Goal: Transaction & Acquisition: Purchase product/service

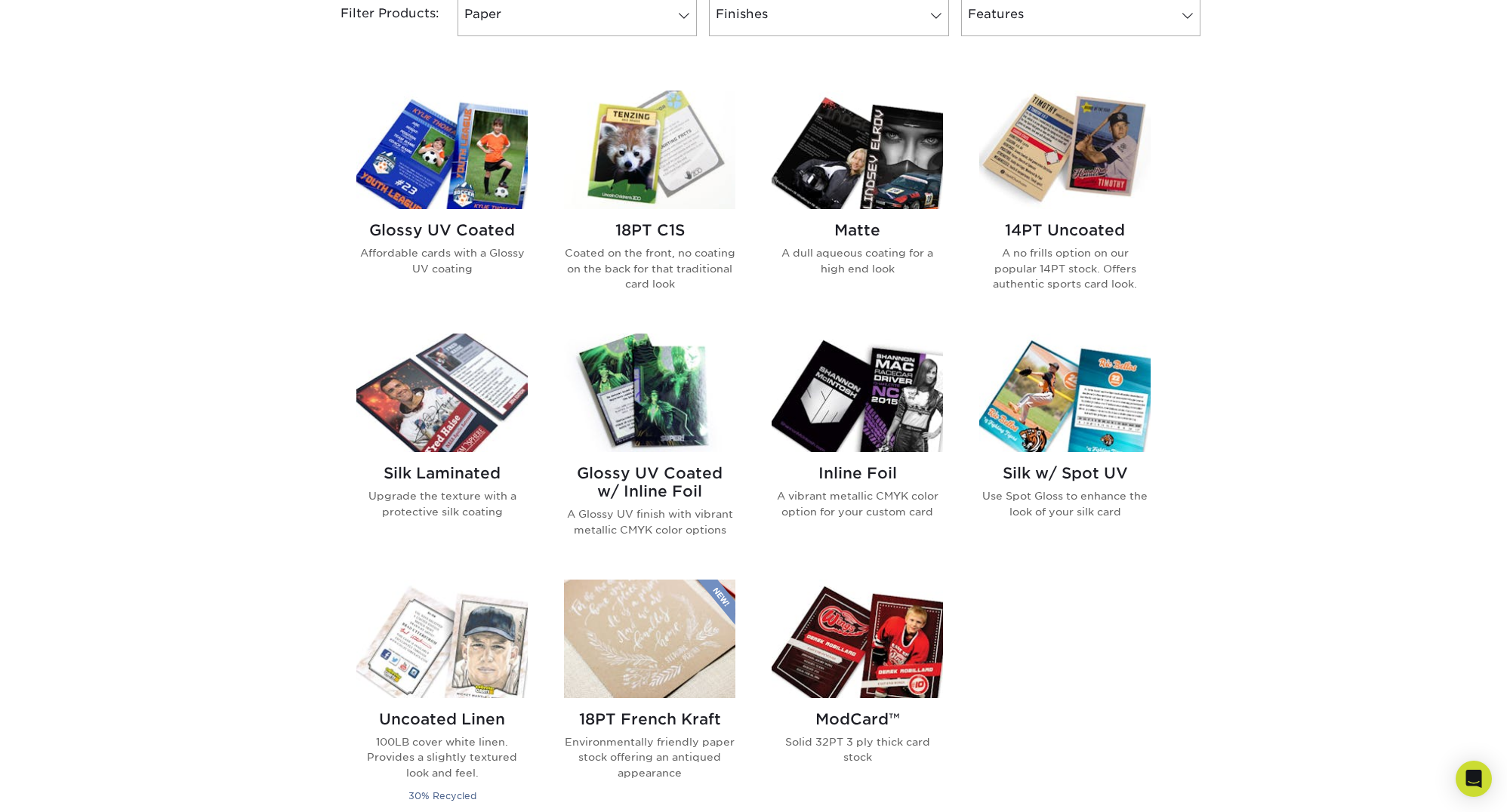
scroll to position [704, 0]
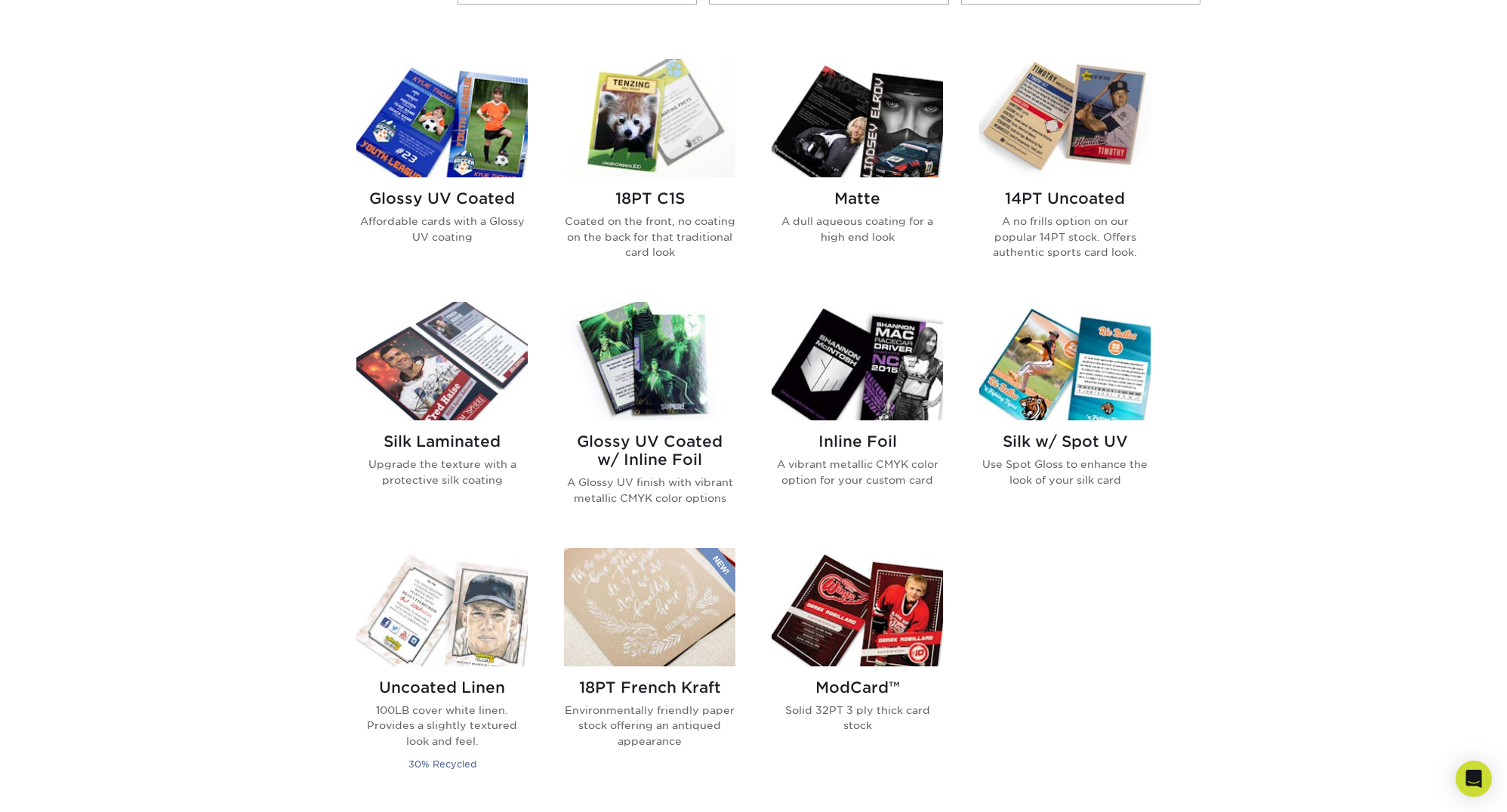
click at [847, 374] on img at bounding box center [857, 361] width 171 height 119
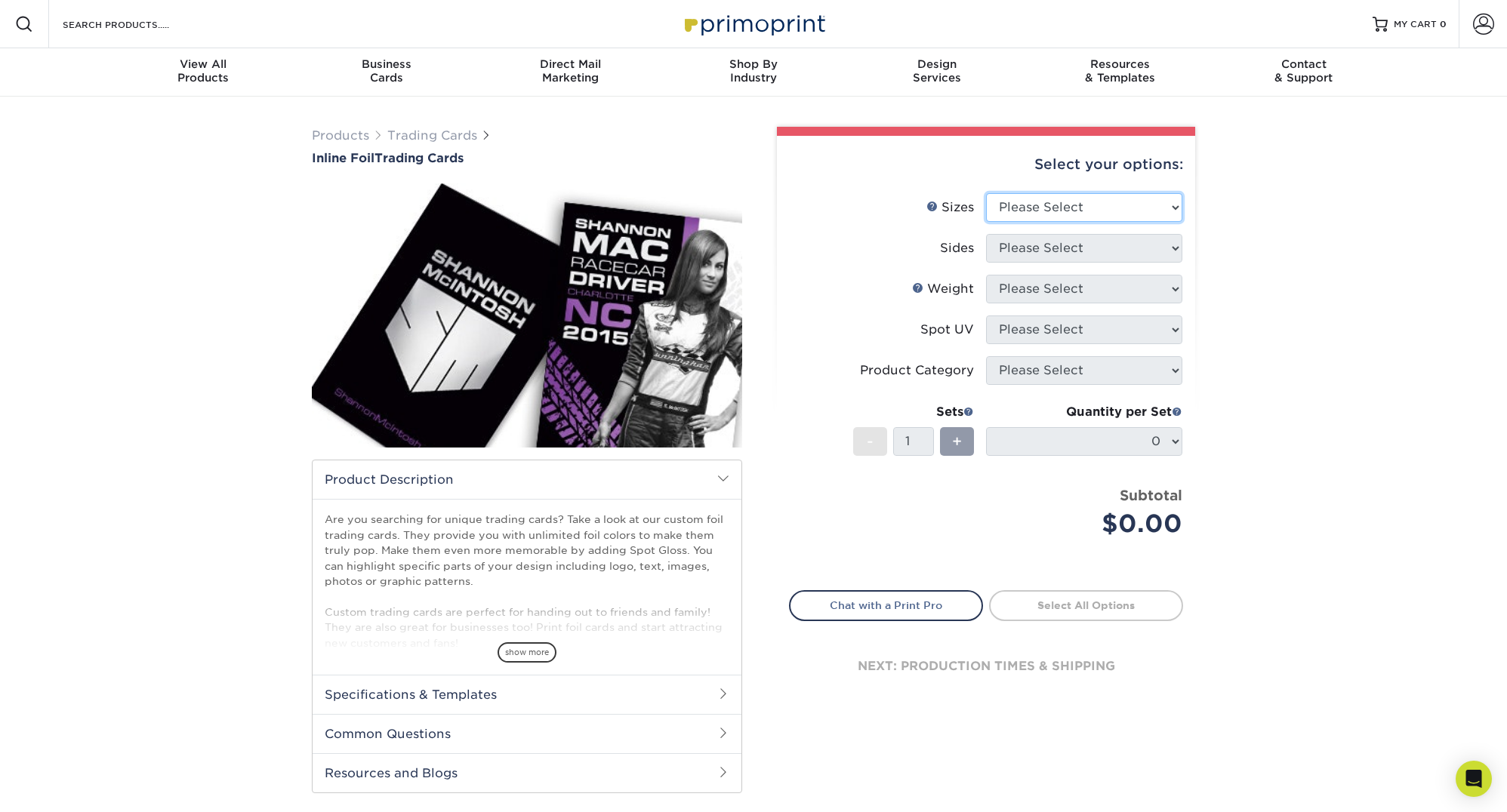
click at [1102, 201] on select "Please Select 2.5" x 3.5"" at bounding box center [1085, 207] width 197 height 28
select select "2.50x3.50"
click at [986, 193] on select "Please Select 2.5" x 3.5"" at bounding box center [1085, 207] width 197 height 28
click at [1080, 251] on select "Please Select Print Both Sides - Foil Back Only Print Both Sides - Foil Both Si…" at bounding box center [1085, 248] width 197 height 28
select select "e9e9dfb3-fba1-4d60-972c-fd9ca5904d33"
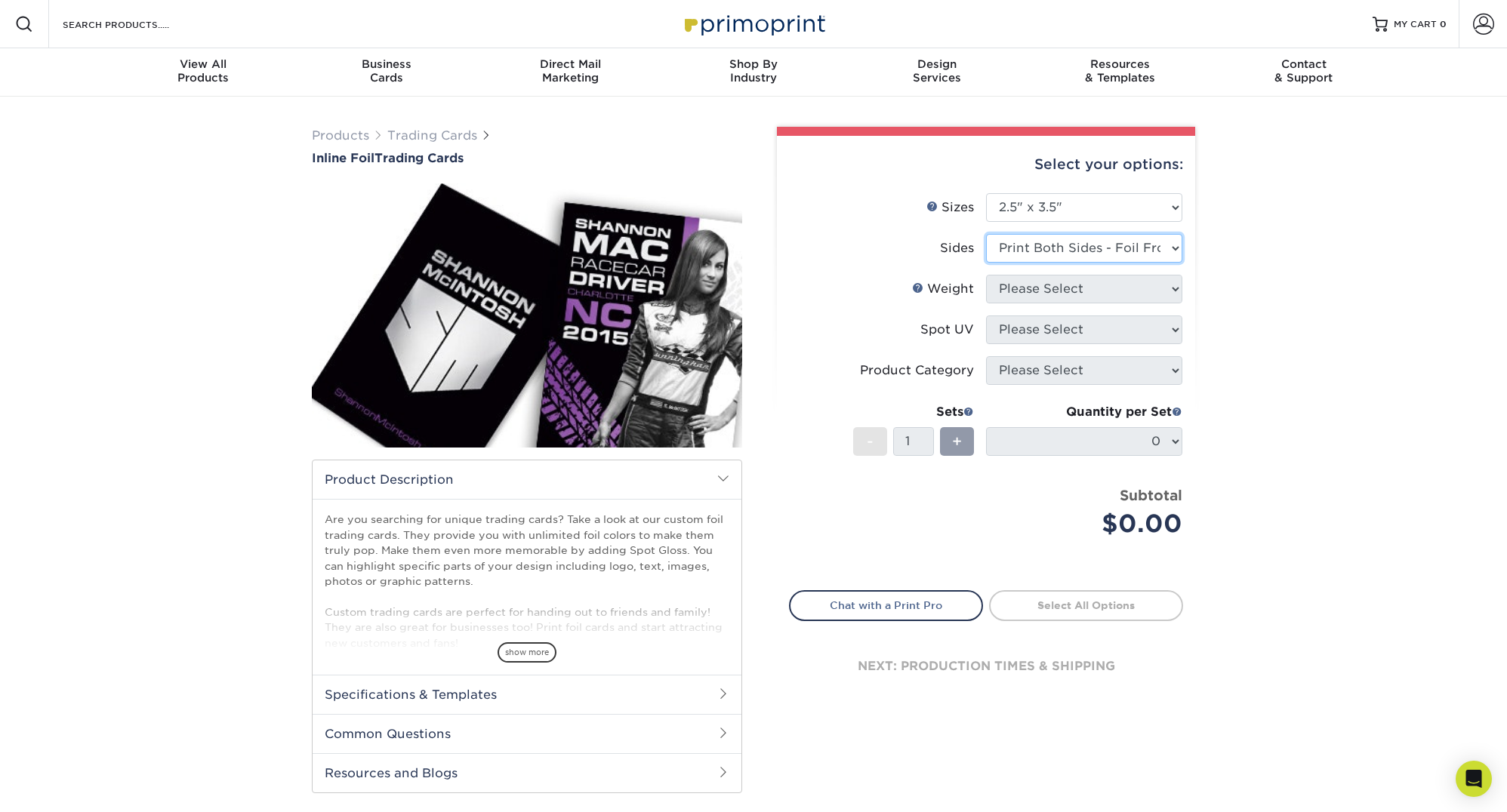
click at [986, 234] on select "Please Select Print Both Sides - Foil Back Only Print Both Sides - Foil Both Si…" at bounding box center [1085, 248] width 197 height 28
click at [1123, 296] on select "Please Select 16PT" at bounding box center [1085, 288] width 197 height 28
select select "16PT"
click at [986, 274] on select "Please Select 16PT" at bounding box center [1085, 288] width 197 height 28
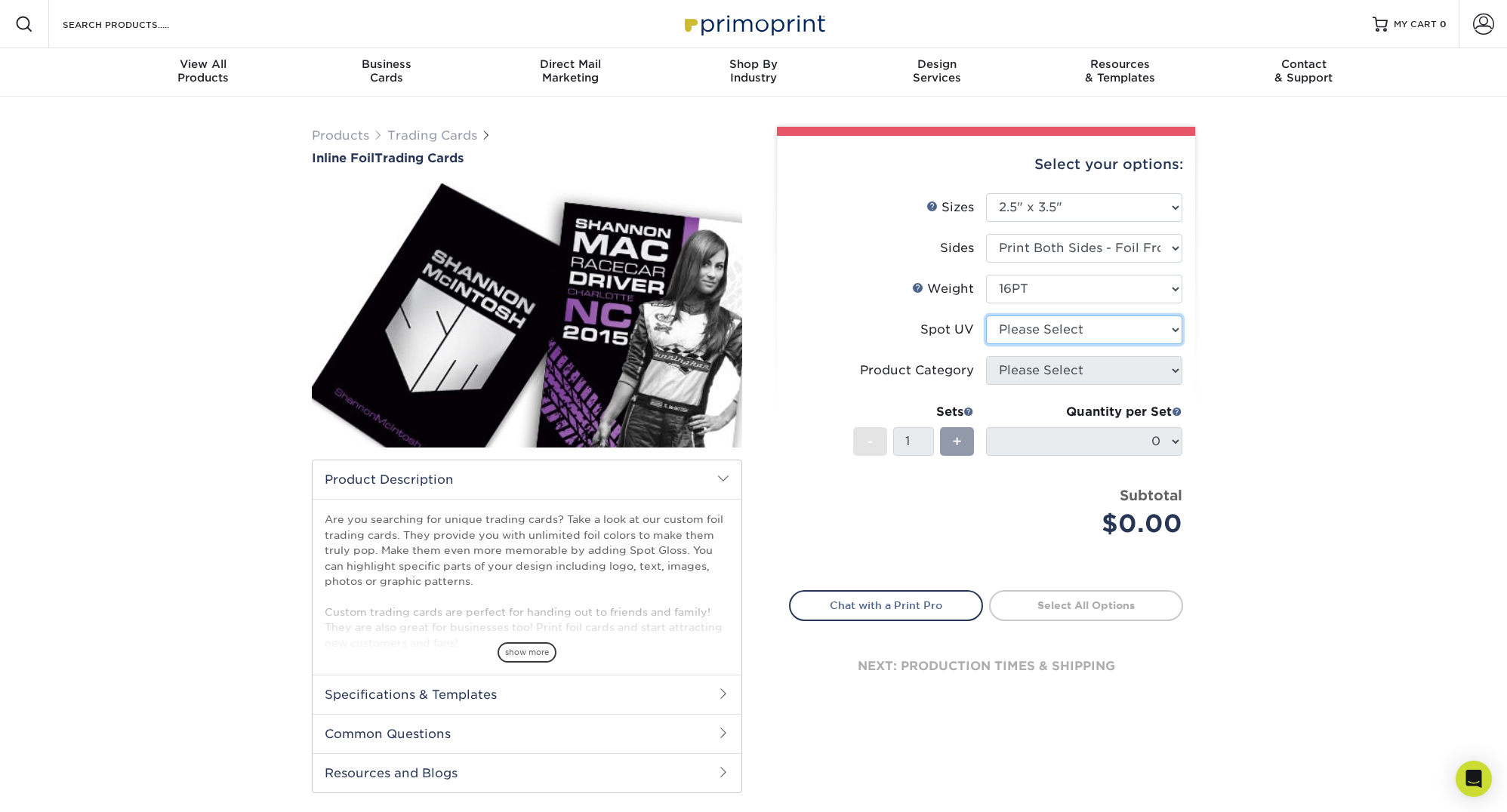
click at [1122, 330] on select "Please Select No Spot UV Front and Back (Both Sides) Front Only Back Only" at bounding box center [1085, 329] width 197 height 28
select select "3"
click at [986, 315] on select "Please Select No Spot UV Front and Back (Both Sides) Front Only Back Only" at bounding box center [1085, 329] width 197 height 28
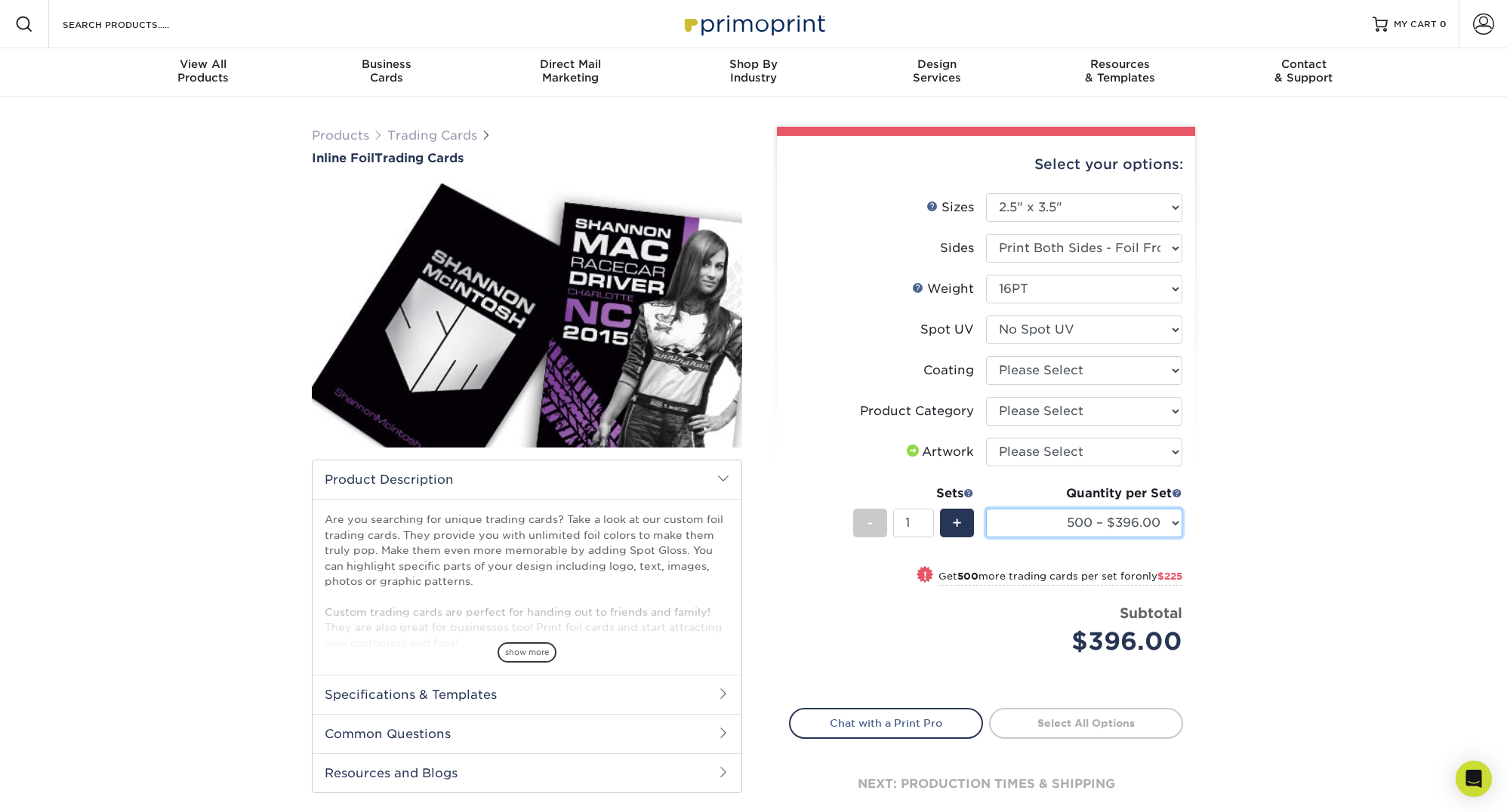
click at [1149, 527] on select "500 – $396.00 1000 – $621.00 2500 – $896.00 5000 – $1262.00" at bounding box center [1085, 522] width 197 height 28
drag, startPoint x: 1319, startPoint y: 469, endPoint x: 1306, endPoint y: 464, distance: 13.9
click at [1319, 469] on div "Products Trading Cards Inline Foil Trading Cards show more Templates /" at bounding box center [753, 490] width 1507 height 787
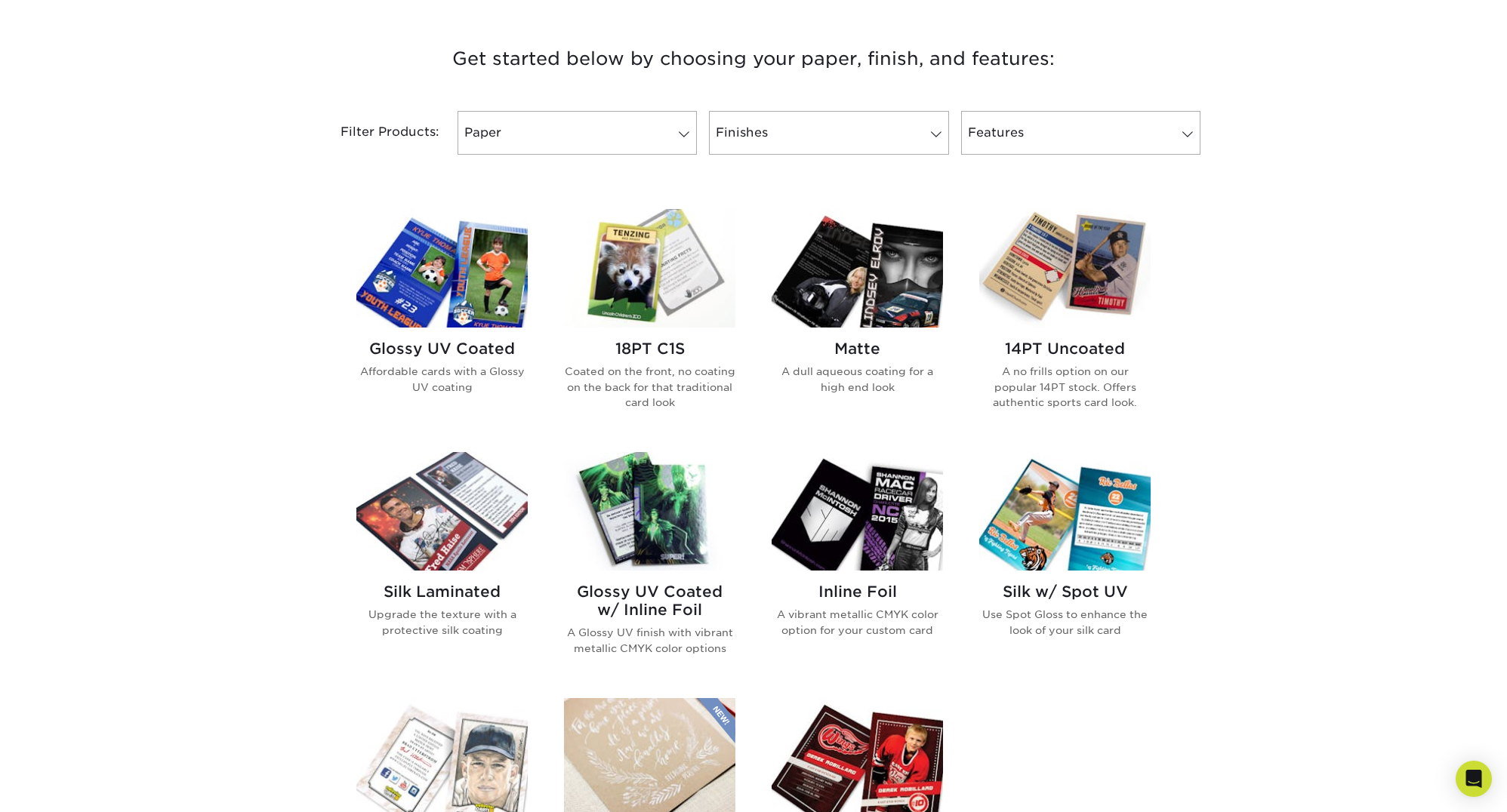
scroll to position [704, 0]
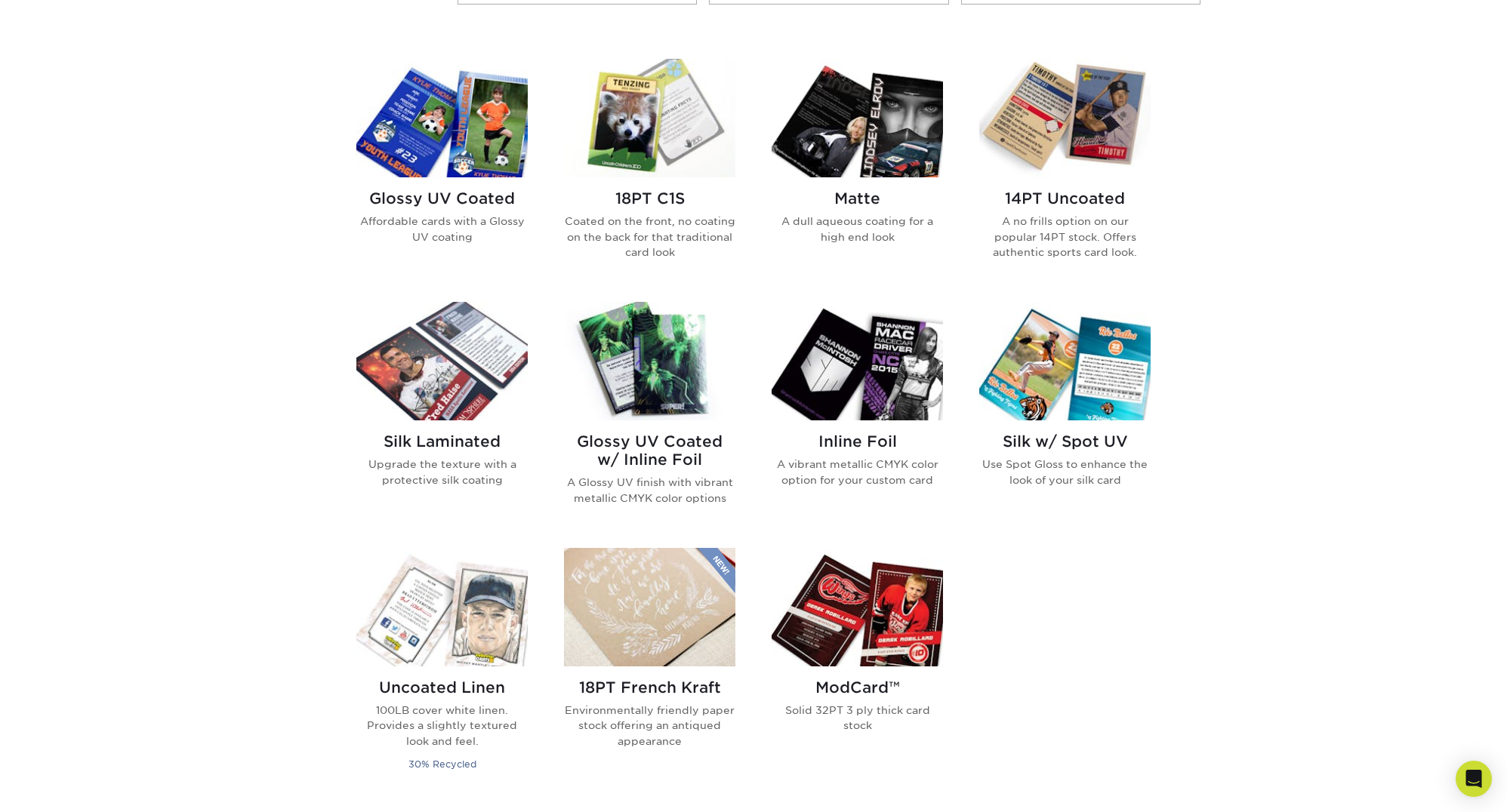
click at [904, 624] on img at bounding box center [857, 607] width 171 height 119
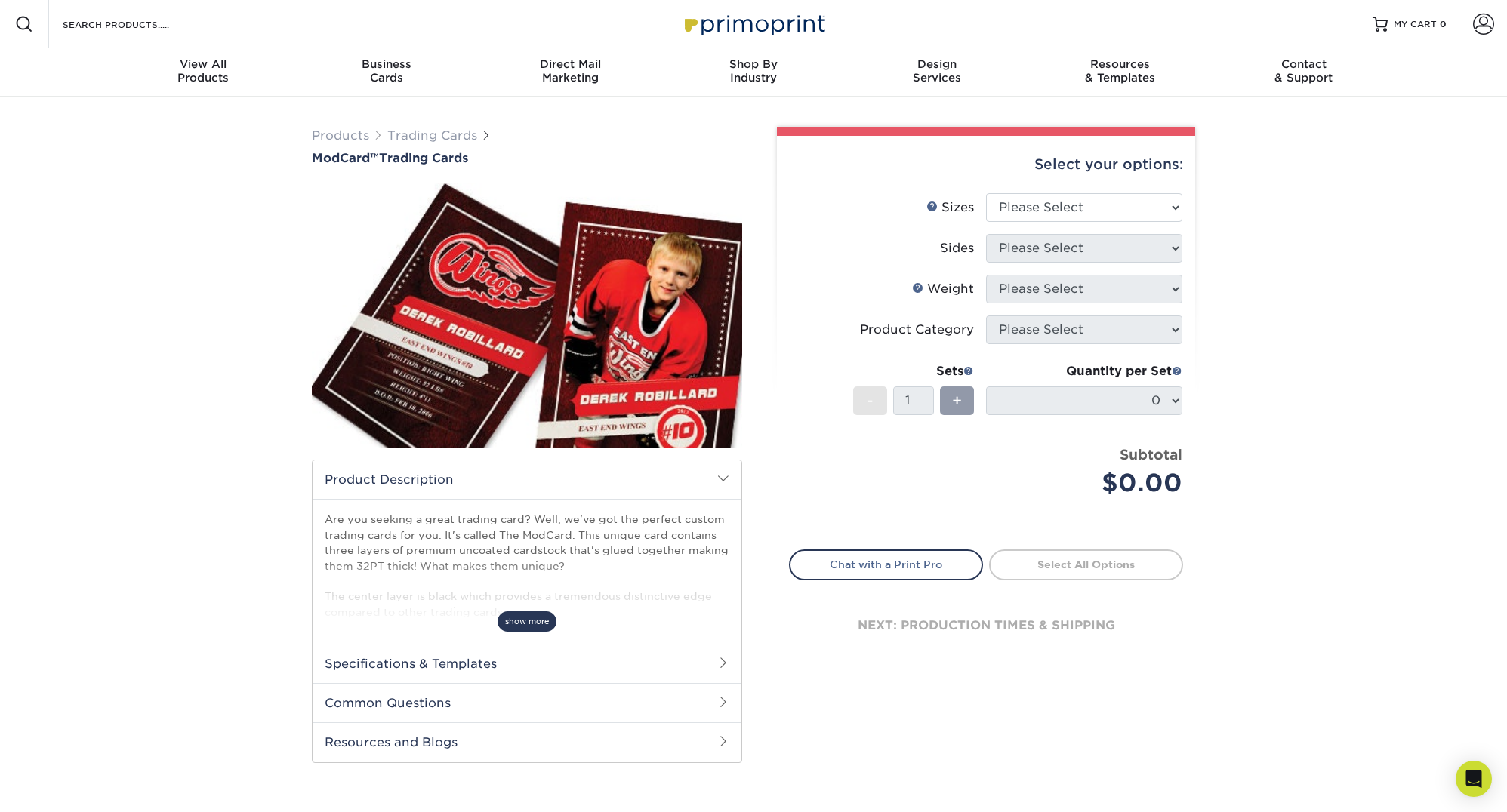
click at [526, 615] on span "show more" at bounding box center [526, 621] width 58 height 20
drag, startPoint x: 527, startPoint y: 529, endPoint x: 566, endPoint y: 570, distance: 56.6
click at [566, 570] on p "Are you seeking a great trading card? Well, we've got the perfect custom tradin…" at bounding box center [527, 565] width 405 height 108
click at [577, 570] on p "Are you seeking a great trading card? Well, we've got the perfect custom tradin…" at bounding box center [527, 565] width 405 height 108
click at [1103, 211] on select "Please Select 2.5" x 3.5"" at bounding box center [1085, 207] width 197 height 28
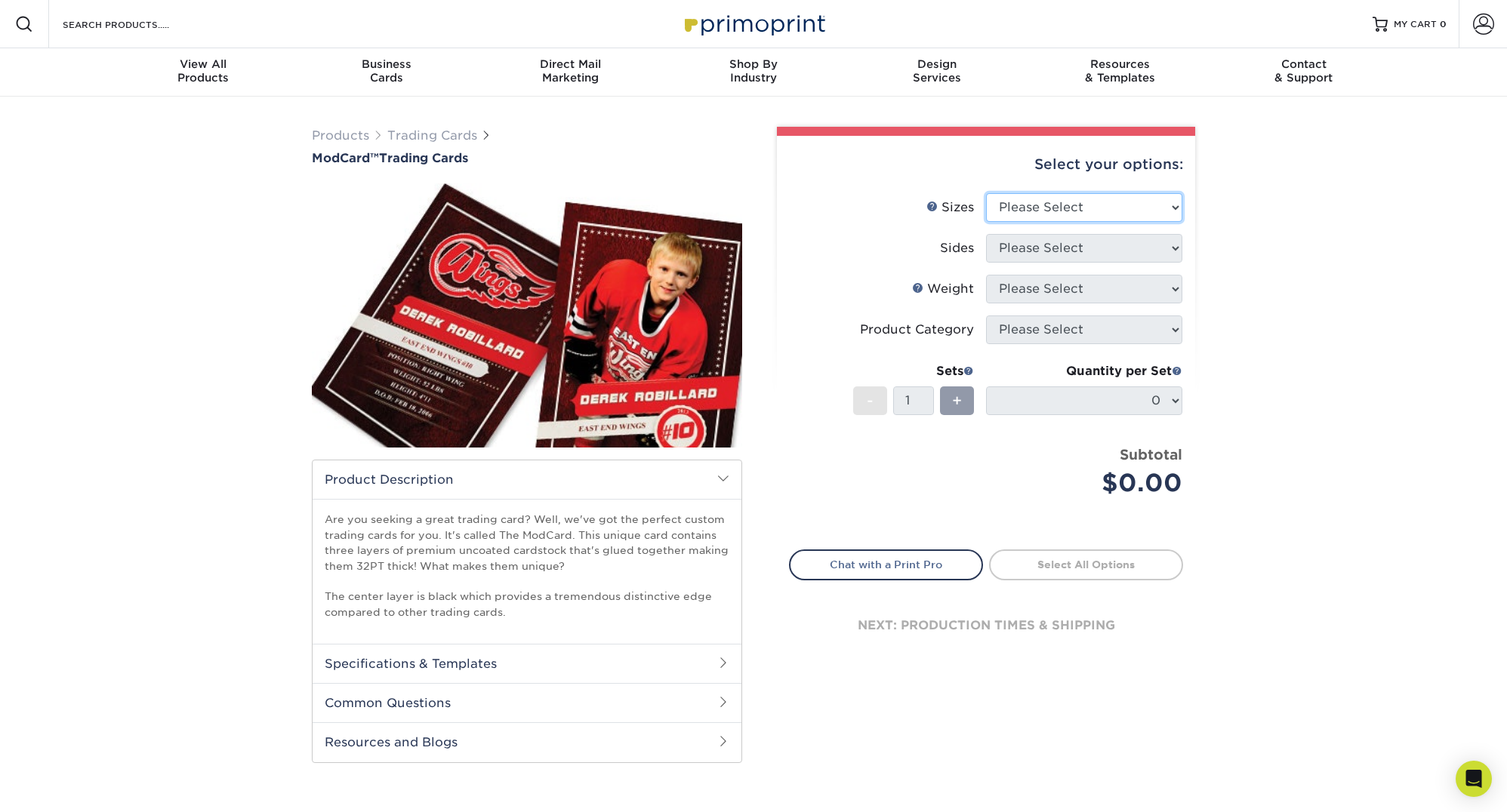
select select "2.50x3.50"
click at [986, 193] on select "Please Select 2.5" x 3.5"" at bounding box center [1085, 207] width 197 height 28
click at [1090, 252] on select "Please Select Print Both Sides Print Front Only" at bounding box center [1085, 248] width 197 height 28
select select "13abbda7-1d64-4f25-8bb2-c179b224825d"
click at [986, 234] on select "Please Select Print Both Sides Print Front Only" at bounding box center [1085, 248] width 197 height 28
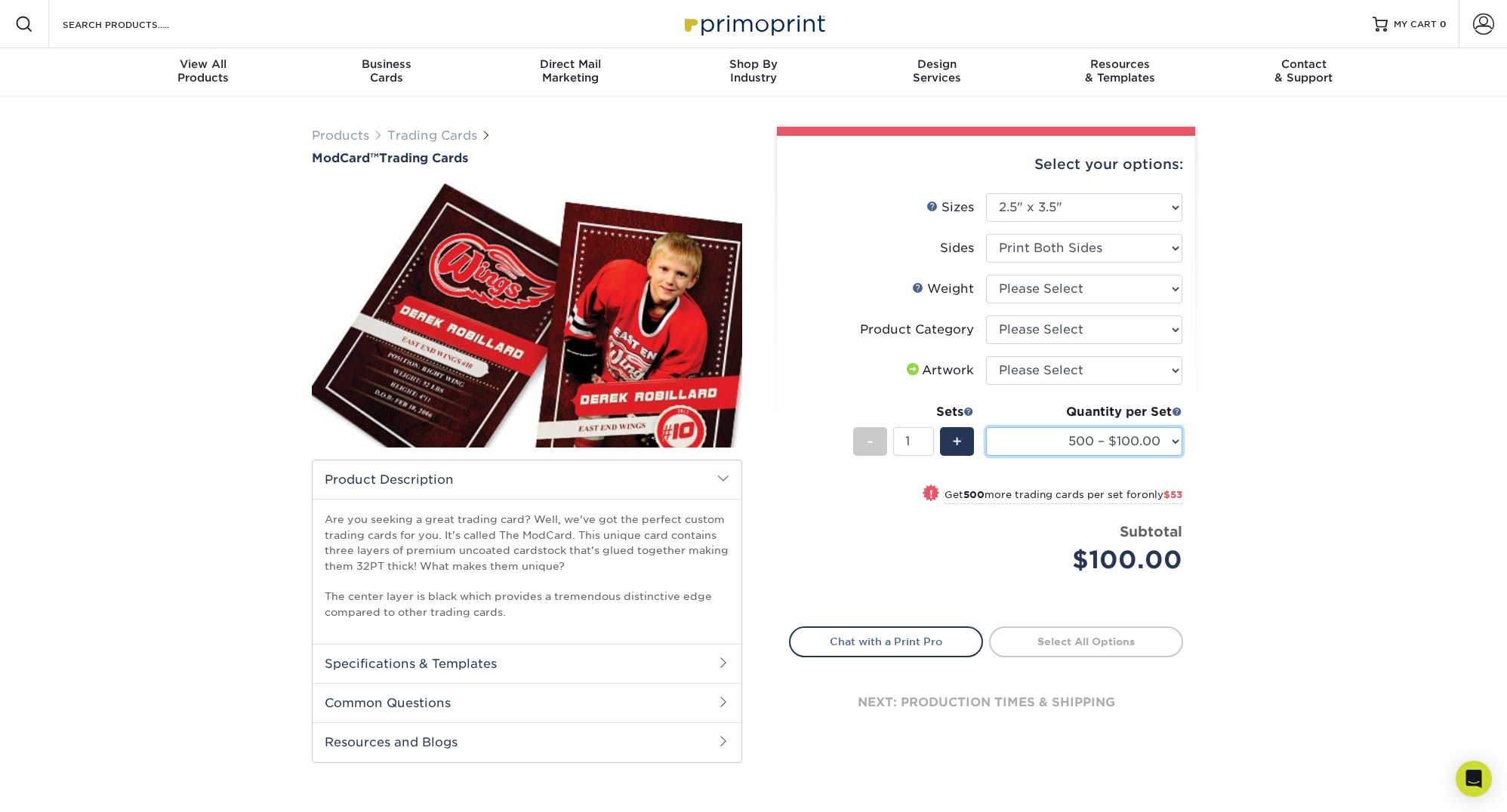
click at [1113, 453] on select "500 – $100.00 1000 – $153.00" at bounding box center [1085, 441] width 197 height 28
drag, startPoint x: 1278, startPoint y: 430, endPoint x: 1249, endPoint y: 419, distance: 31.0
click at [1274, 430] on div "Products Trading Cards ModCard™ Trading Cards show more Templates /" at bounding box center [753, 460] width 1507 height 727
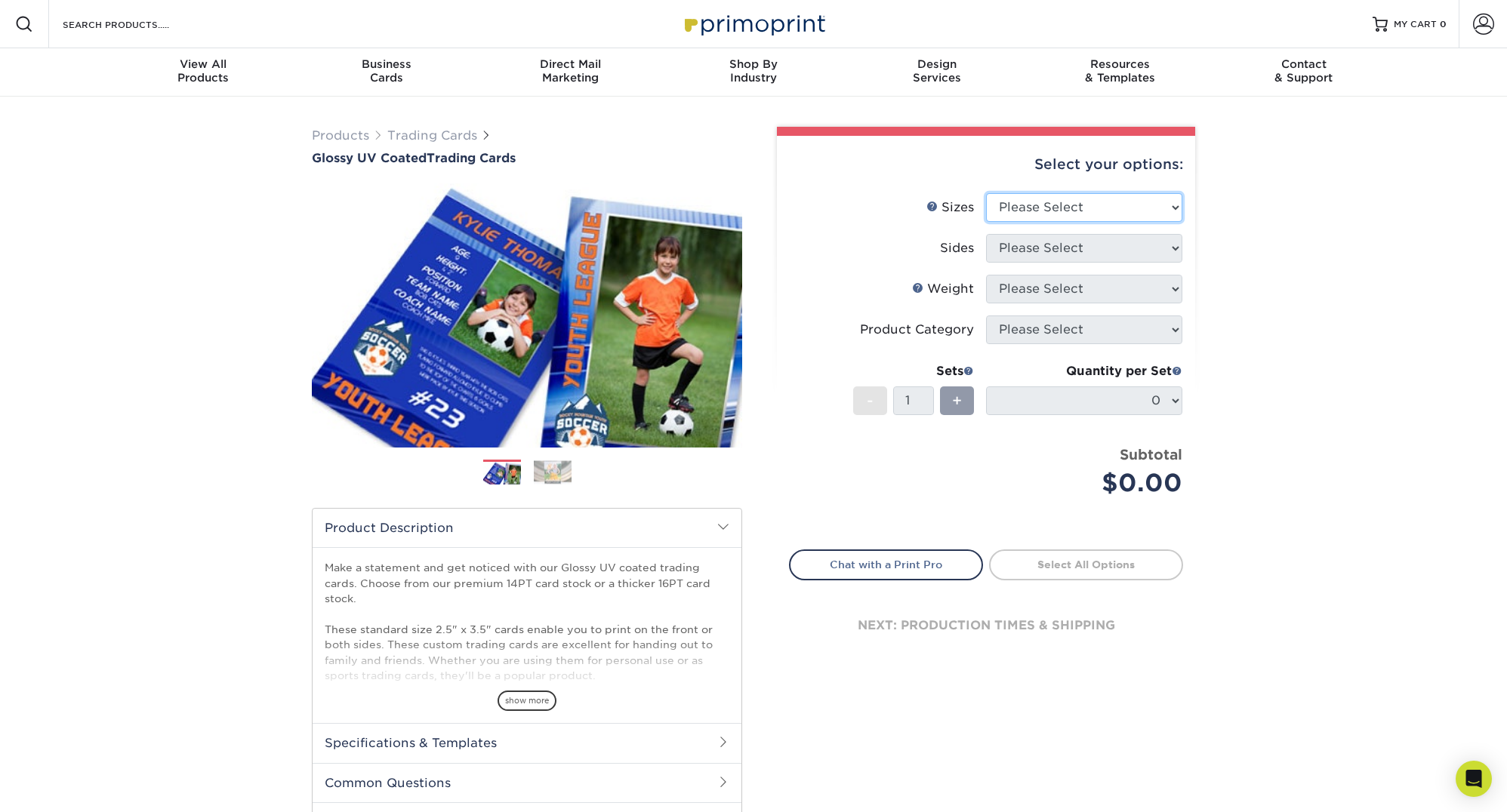
click at [1124, 208] on select "Please Select 2.5" x 3.5"" at bounding box center [1085, 207] width 197 height 28
select select "2.50x3.50"
click at [986, 193] on select "Please Select 2.5" x 3.5"" at bounding box center [1085, 207] width 197 height 28
click at [1114, 256] on select "Please Select Print Both Sides Print Front Only" at bounding box center [1085, 248] width 197 height 28
select select "13abbda7-1d64-4f25-8bb2-c179b224825d"
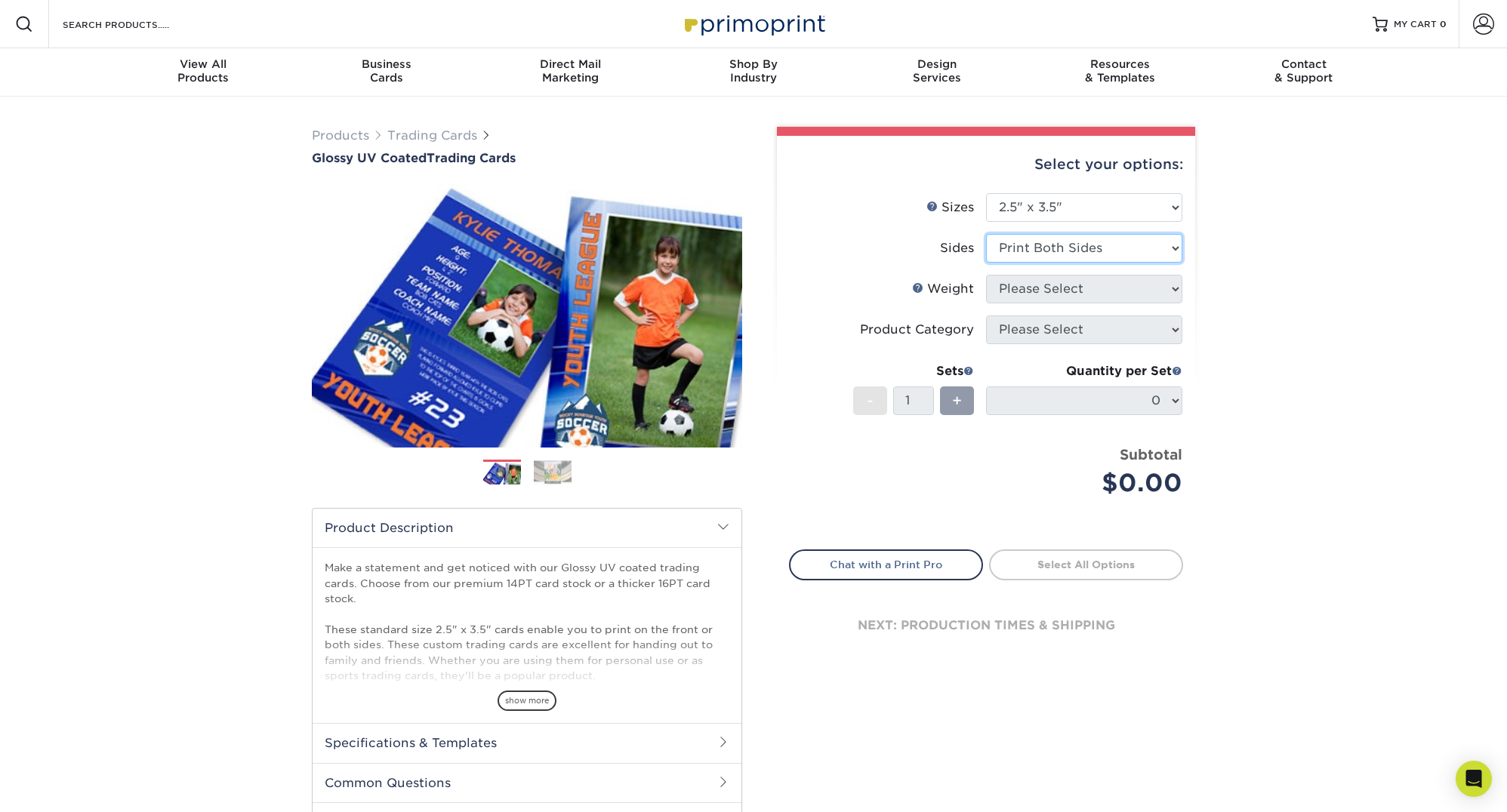
click at [986, 234] on select "Please Select Print Both Sides Print Front Only" at bounding box center [1085, 248] width 197 height 28
click at [1124, 300] on select "Please Select 16PT 14PT 18PT C1S" at bounding box center [1085, 288] width 197 height 28
select select "16PT"
click at [986, 274] on select "Please Select 16PT 14PT 18PT C1S" at bounding box center [1085, 288] width 197 height 28
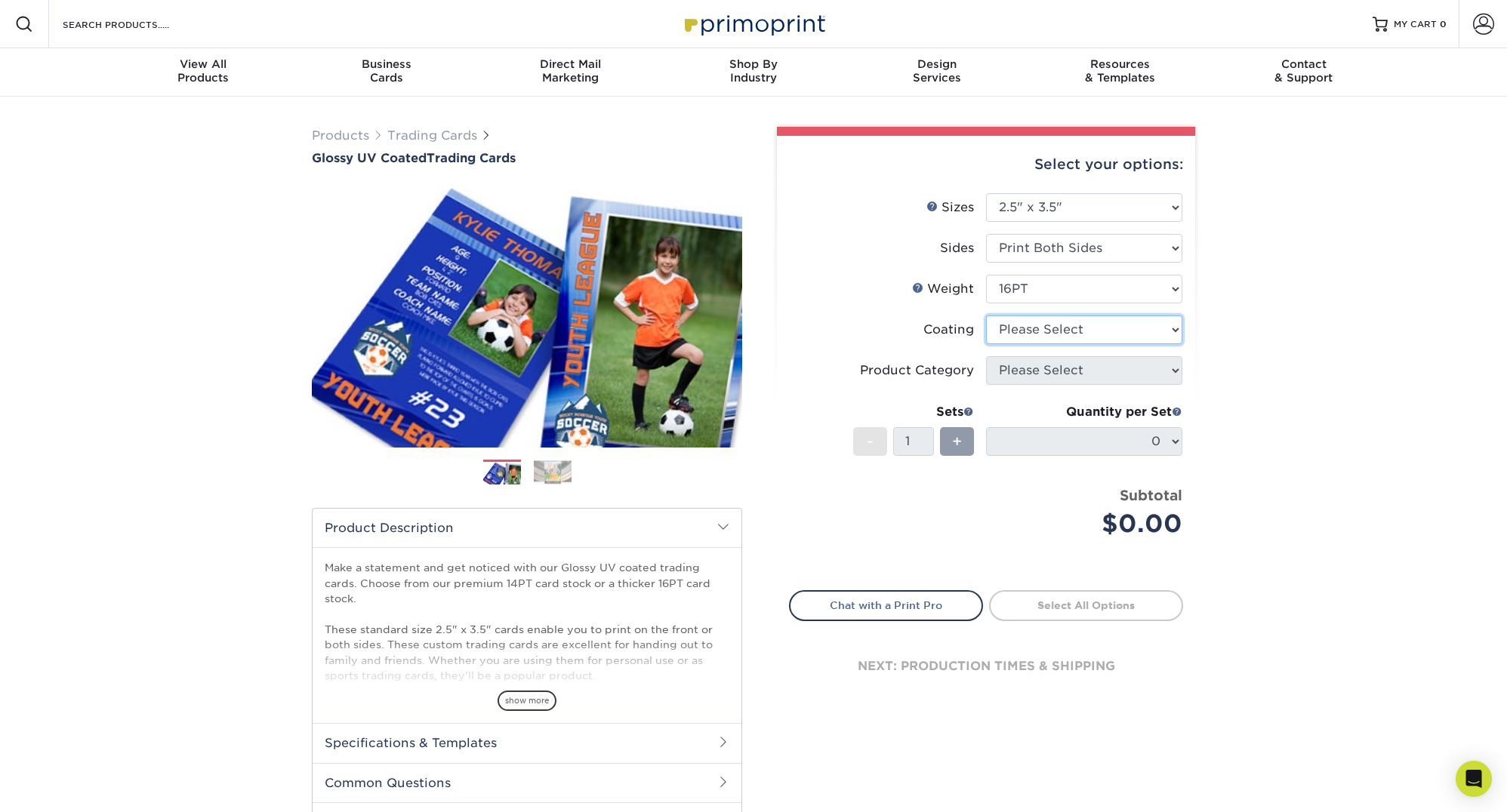
click at [1117, 331] on select at bounding box center [1085, 329] width 197 height 28
select select "1e8116af-acfc-44b1-83dc-8181aa338834"
click at [986, 315] on select at bounding box center [1085, 329] width 197 height 28
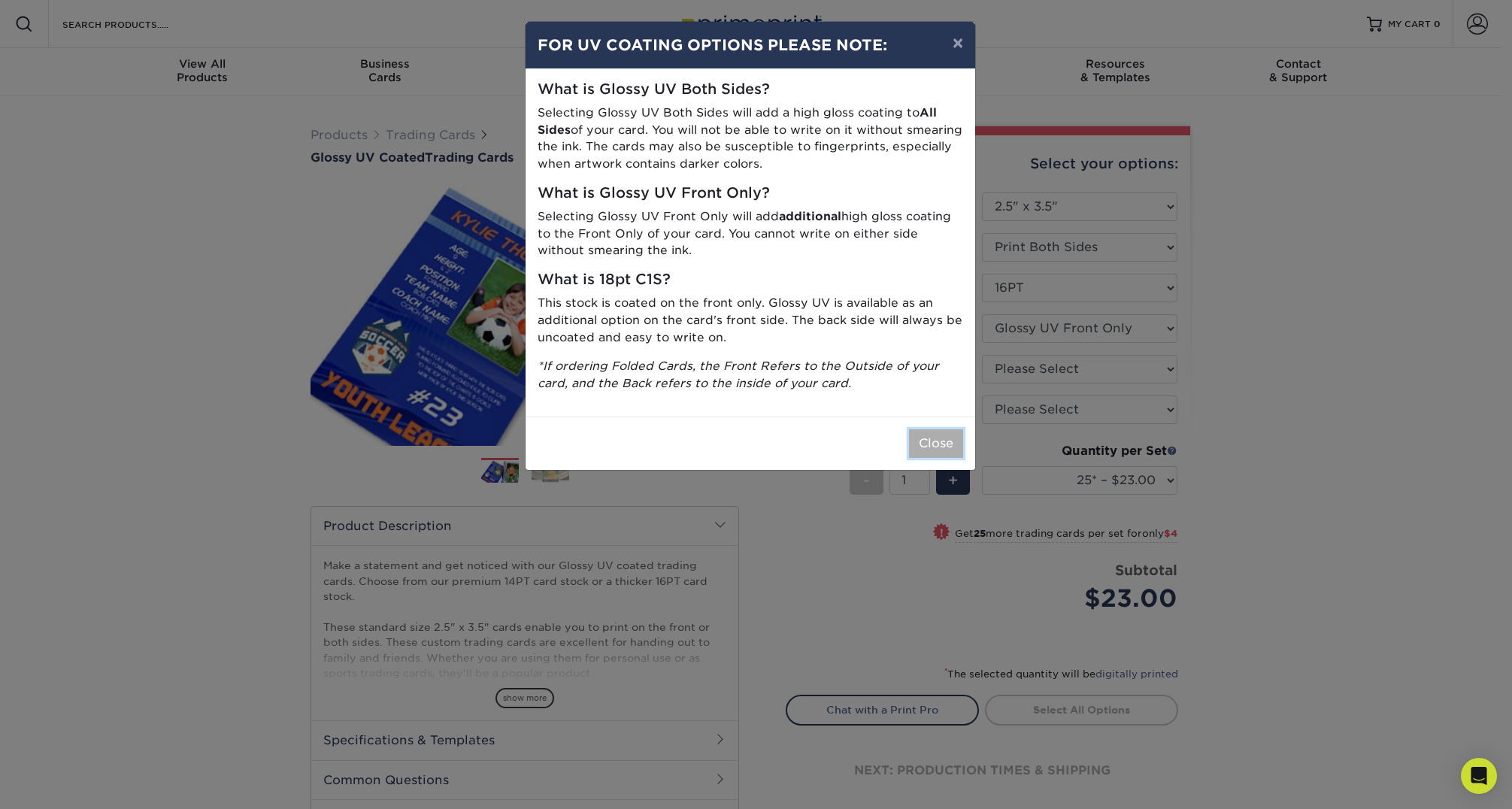
click at [932, 440] on button "Close" at bounding box center [935, 443] width 54 height 28
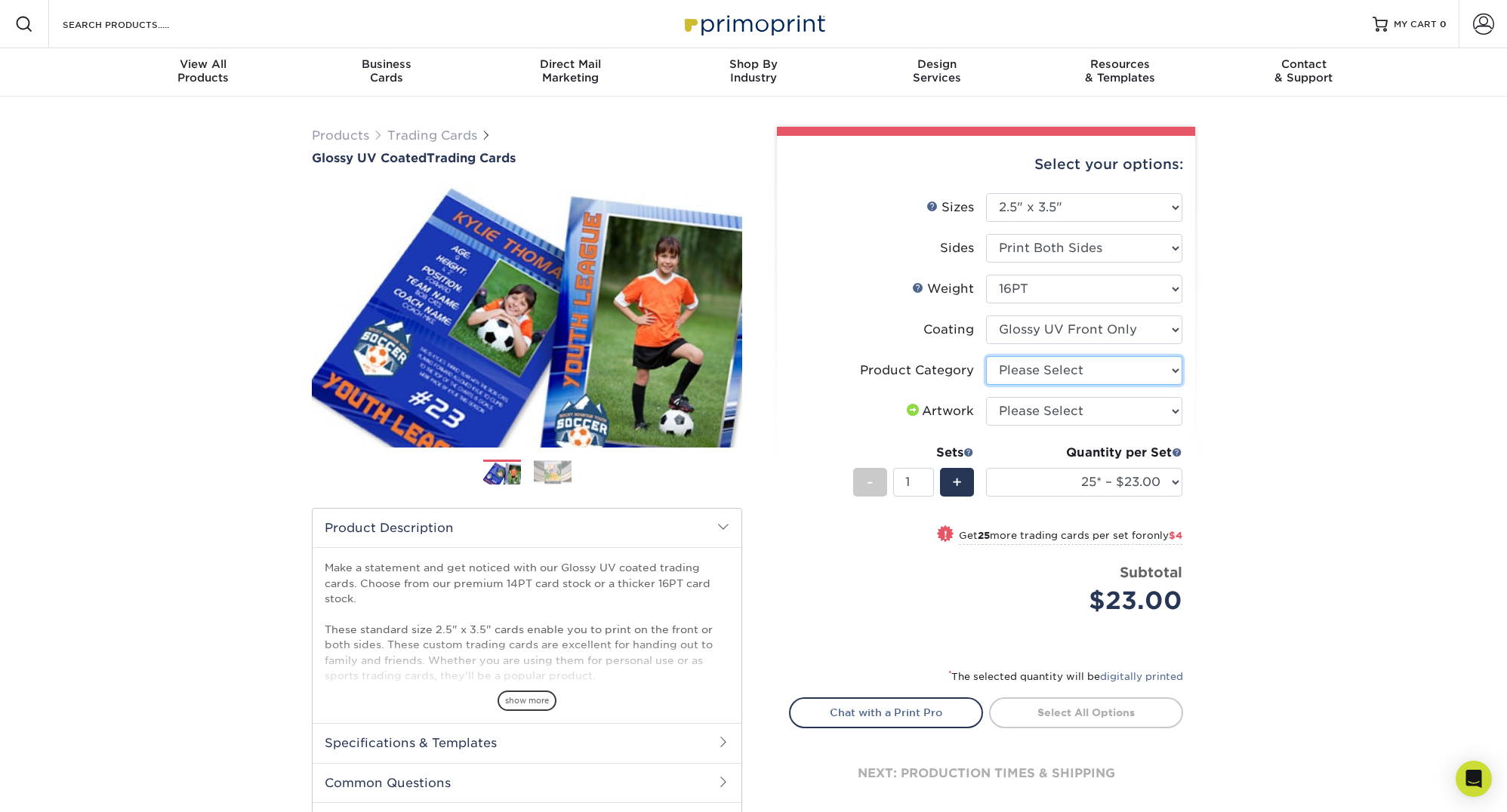
click at [1051, 374] on select "Please Select Trading Cards" at bounding box center [1085, 370] width 197 height 28
select select "c2f9bce9-36c2-409d-b101-c29d9d031e18"
click at [986, 356] on select "Please Select Trading Cards" at bounding box center [1085, 370] width 197 height 28
click at [1042, 408] on select "Please Select I will upload files I need a design - $100" at bounding box center [1085, 411] width 197 height 28
select select "upload"
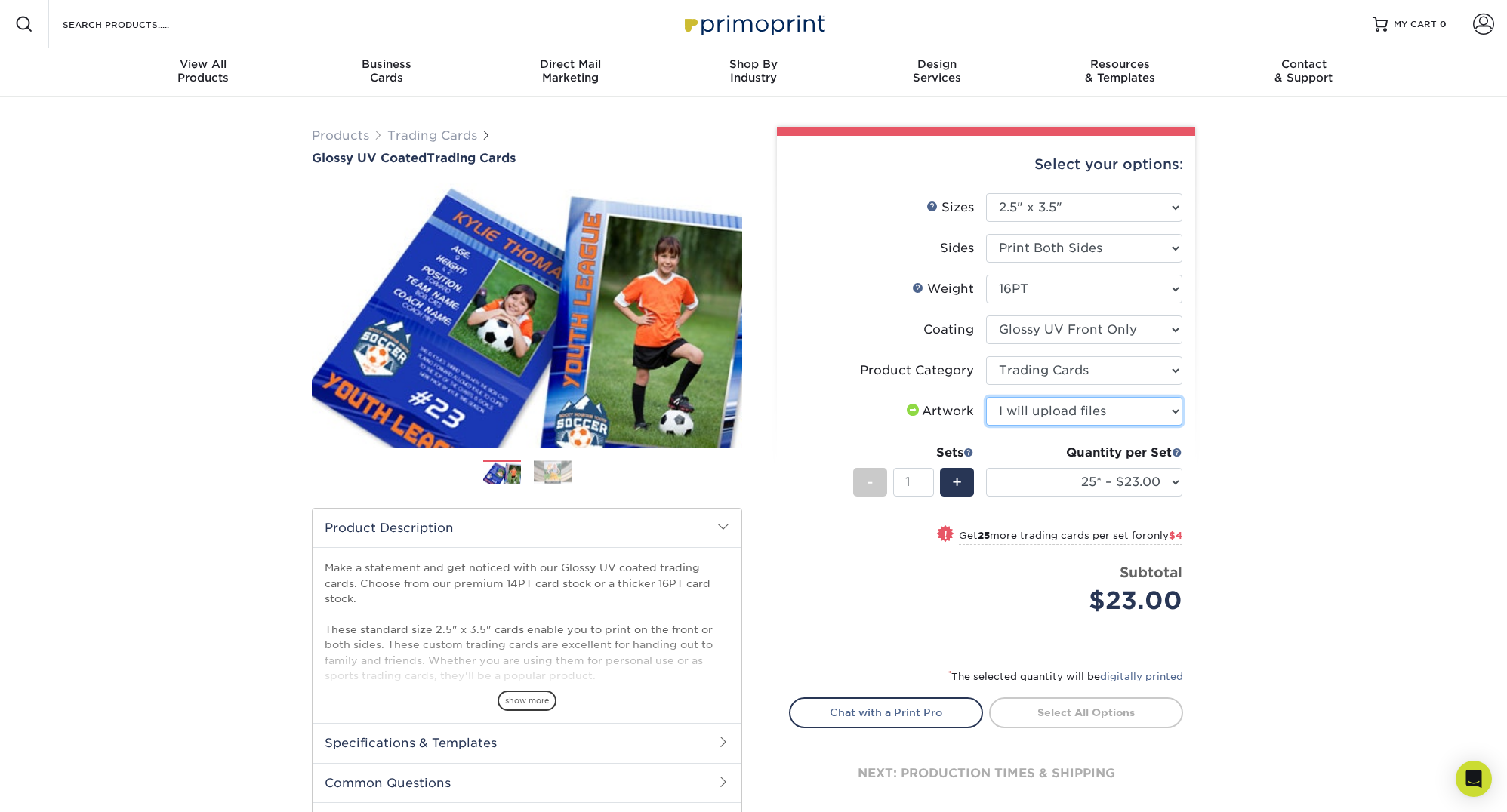
click at [986, 397] on select "Please Select I will upload files I need a design - $100" at bounding box center [1085, 411] width 197 height 28
click at [1296, 465] on div "Products Trading Cards Glossy UV Coated Trading Cards Previous Next /" at bounding box center [753, 499] width 1507 height 806
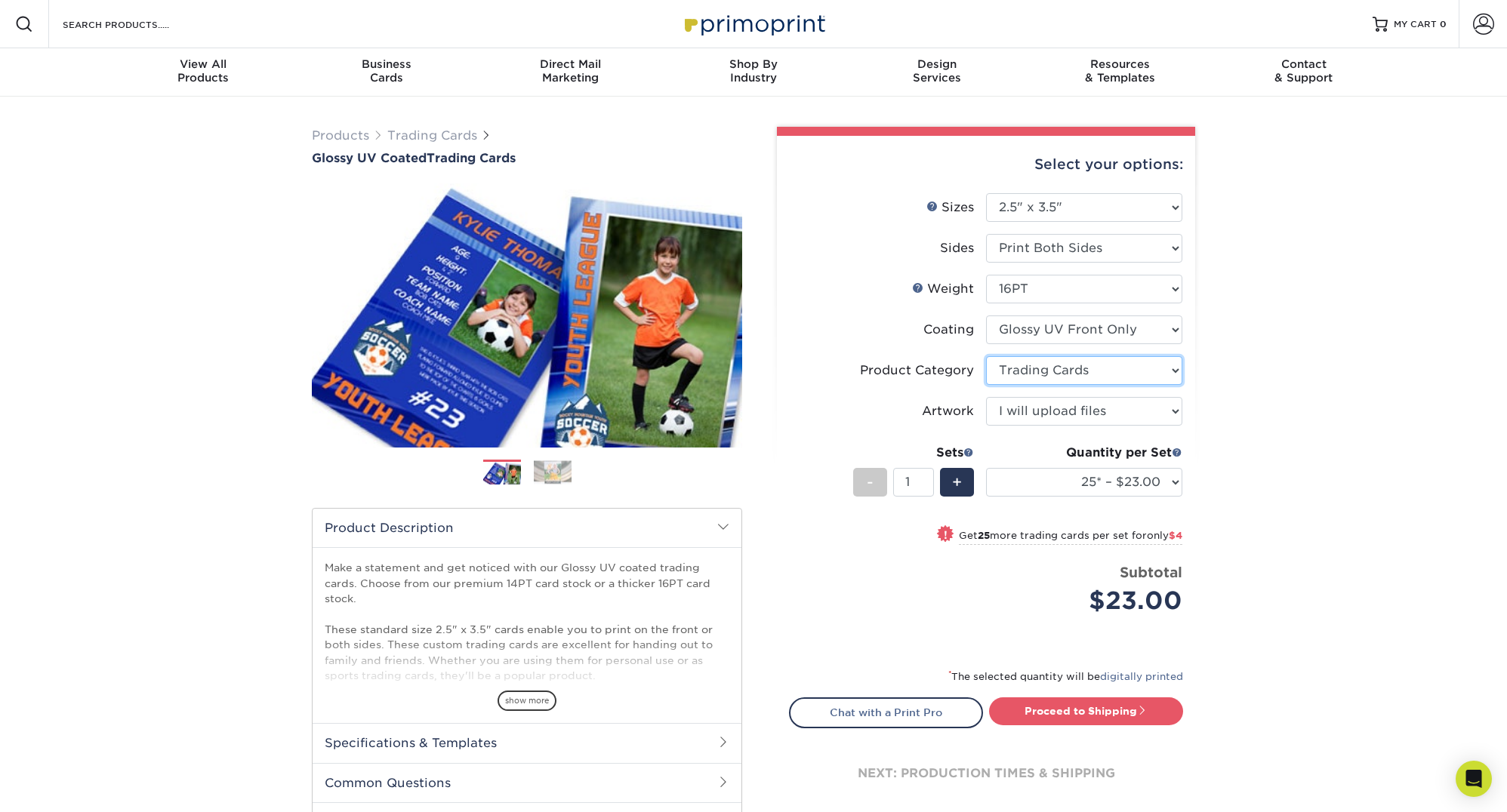
click at [1099, 372] on select "Please Select Trading Cards" at bounding box center [1085, 370] width 197 height 28
click at [1232, 362] on div "Products Trading Cards Glossy UV Coated Trading Cards Previous Next /" at bounding box center [753, 499] width 1507 height 806
click at [1132, 333] on select at bounding box center [1085, 329] width 197 height 28
click at [1334, 328] on div "Products Trading Cards Glossy UV Coated Trading Cards Previous Next /" at bounding box center [753, 499] width 1507 height 806
click at [1171, 285] on select "Please Select 16PT 14PT 18PT C1S" at bounding box center [1085, 288] width 197 height 28
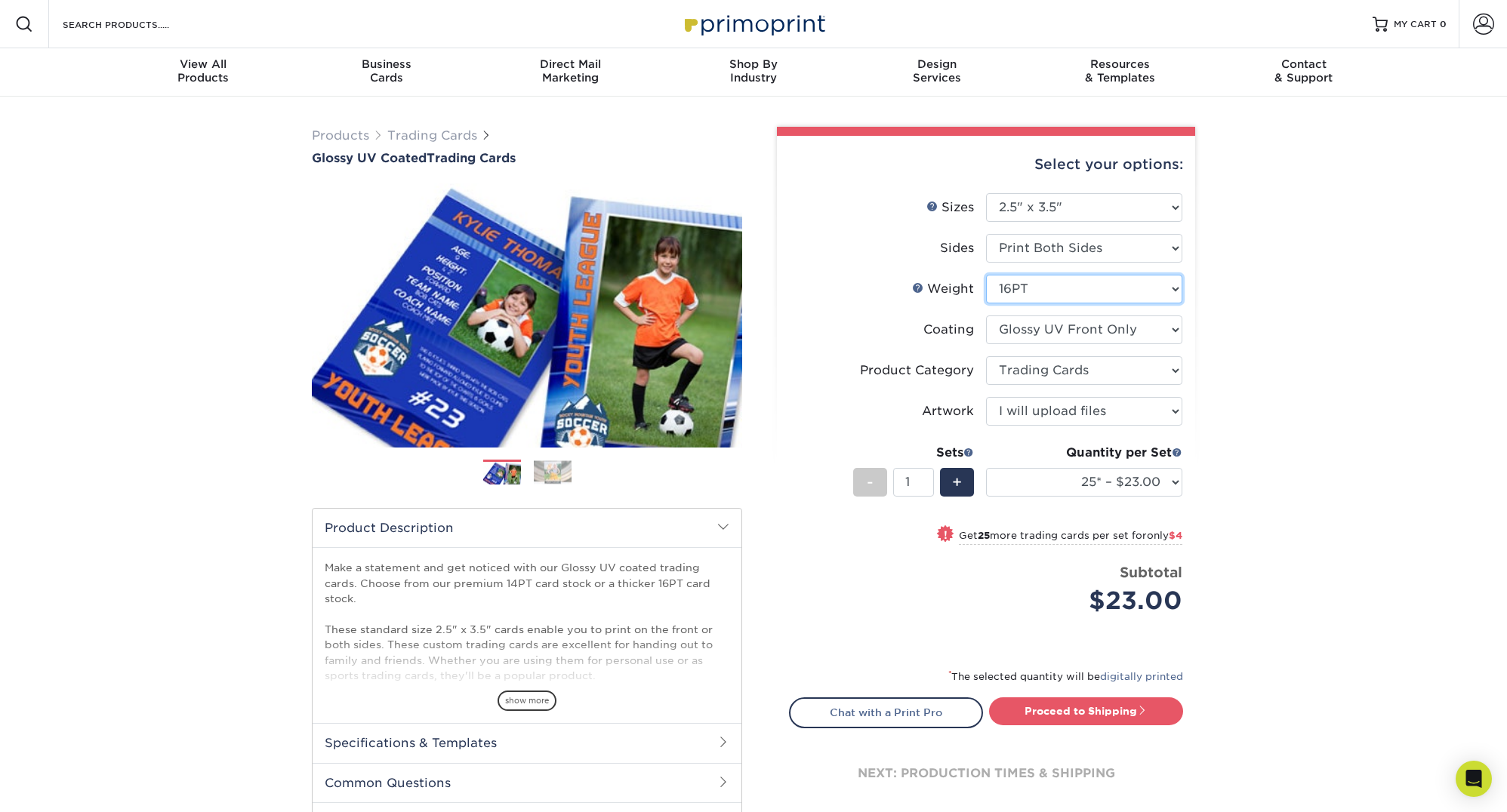
select select "14PT"
click at [986, 274] on select "Please Select 16PT 14PT 18PT C1S" at bounding box center [1085, 288] width 197 height 28
select select "-1"
select select
select select "-1"
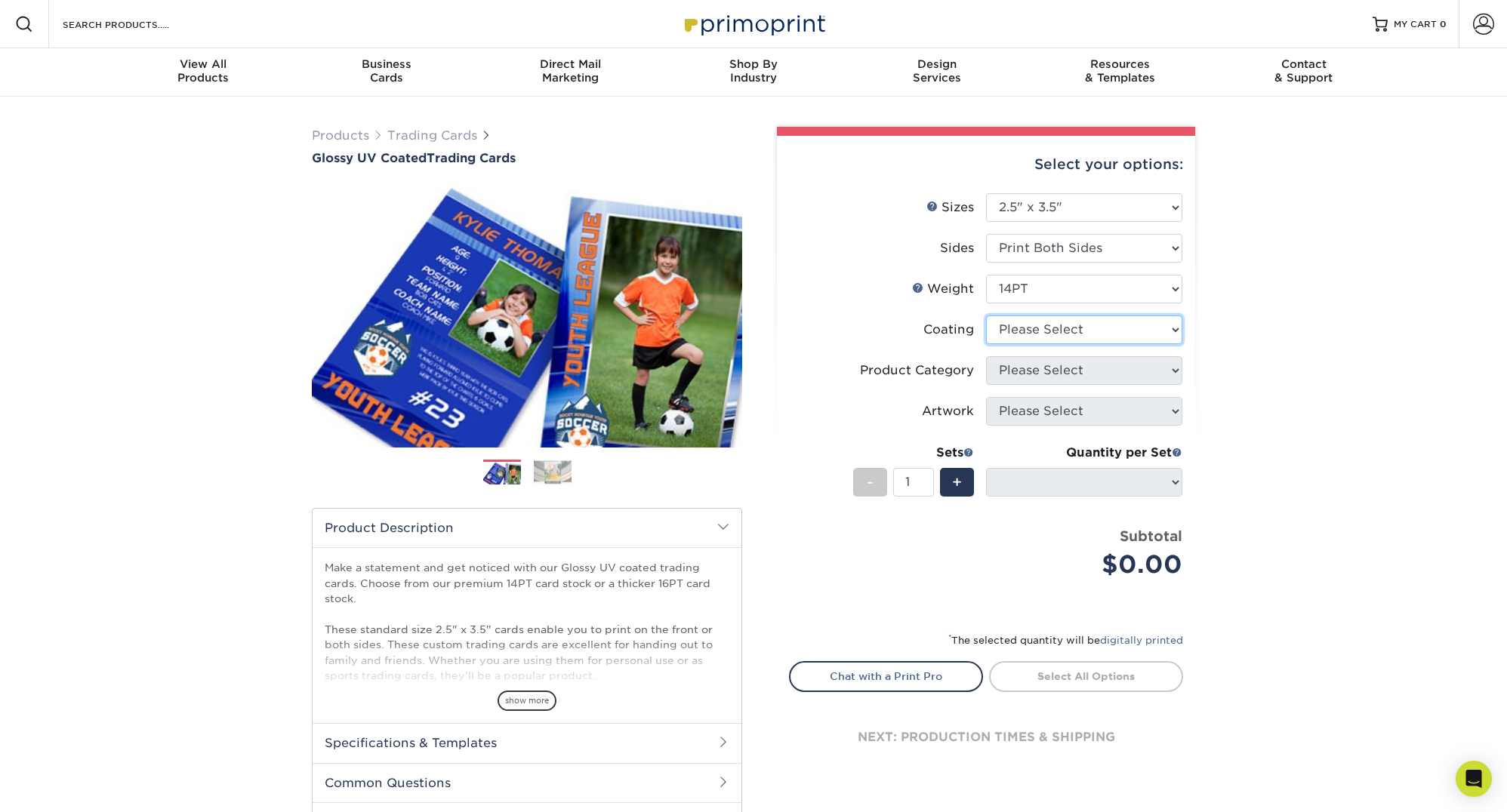
click at [1094, 328] on select at bounding box center [1085, 329] width 197 height 28
select select "1e8116af-acfc-44b1-83dc-8181aa338834"
click at [986, 315] on select at bounding box center [1085, 329] width 197 height 28
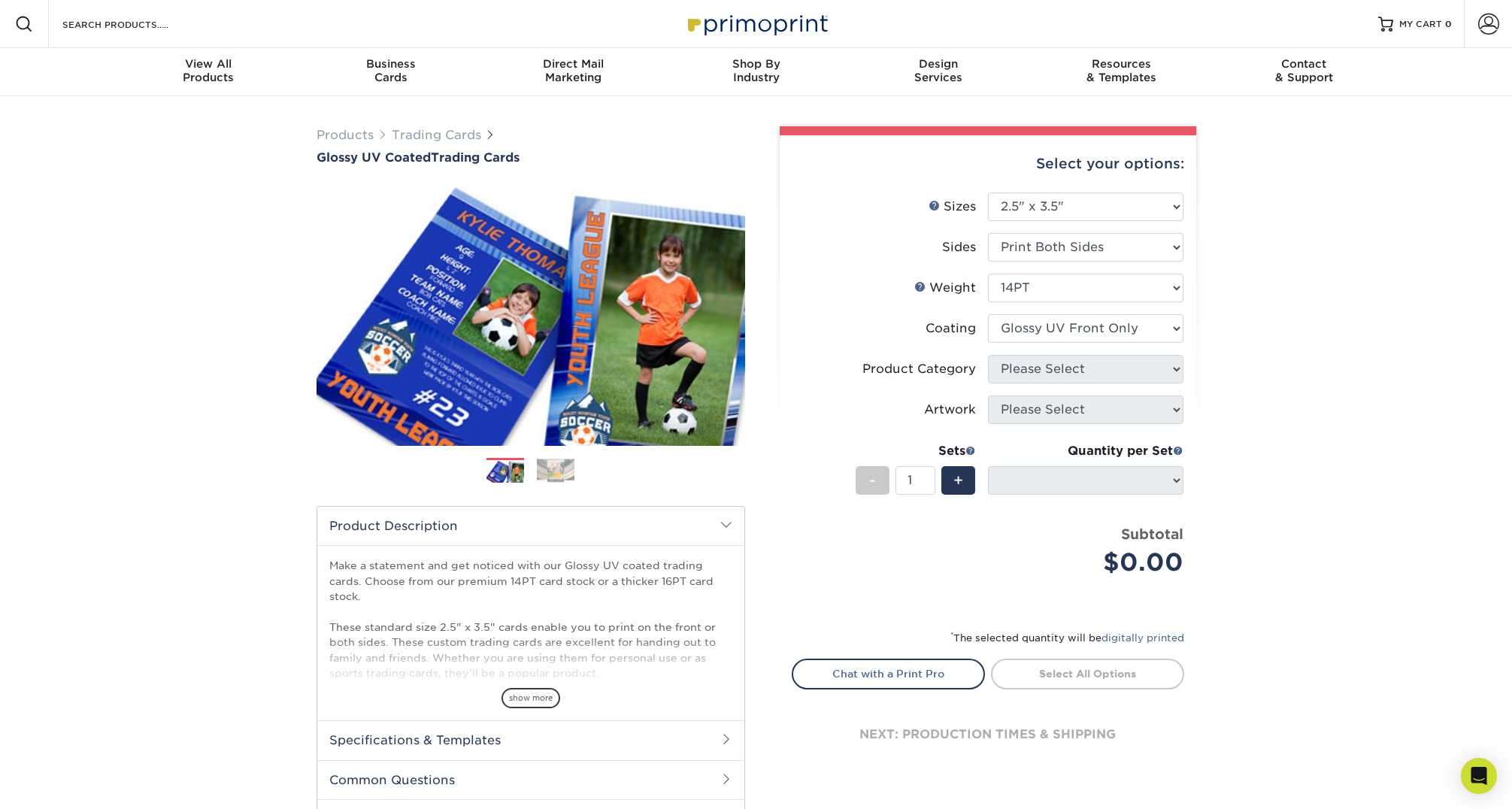
select select "-1"
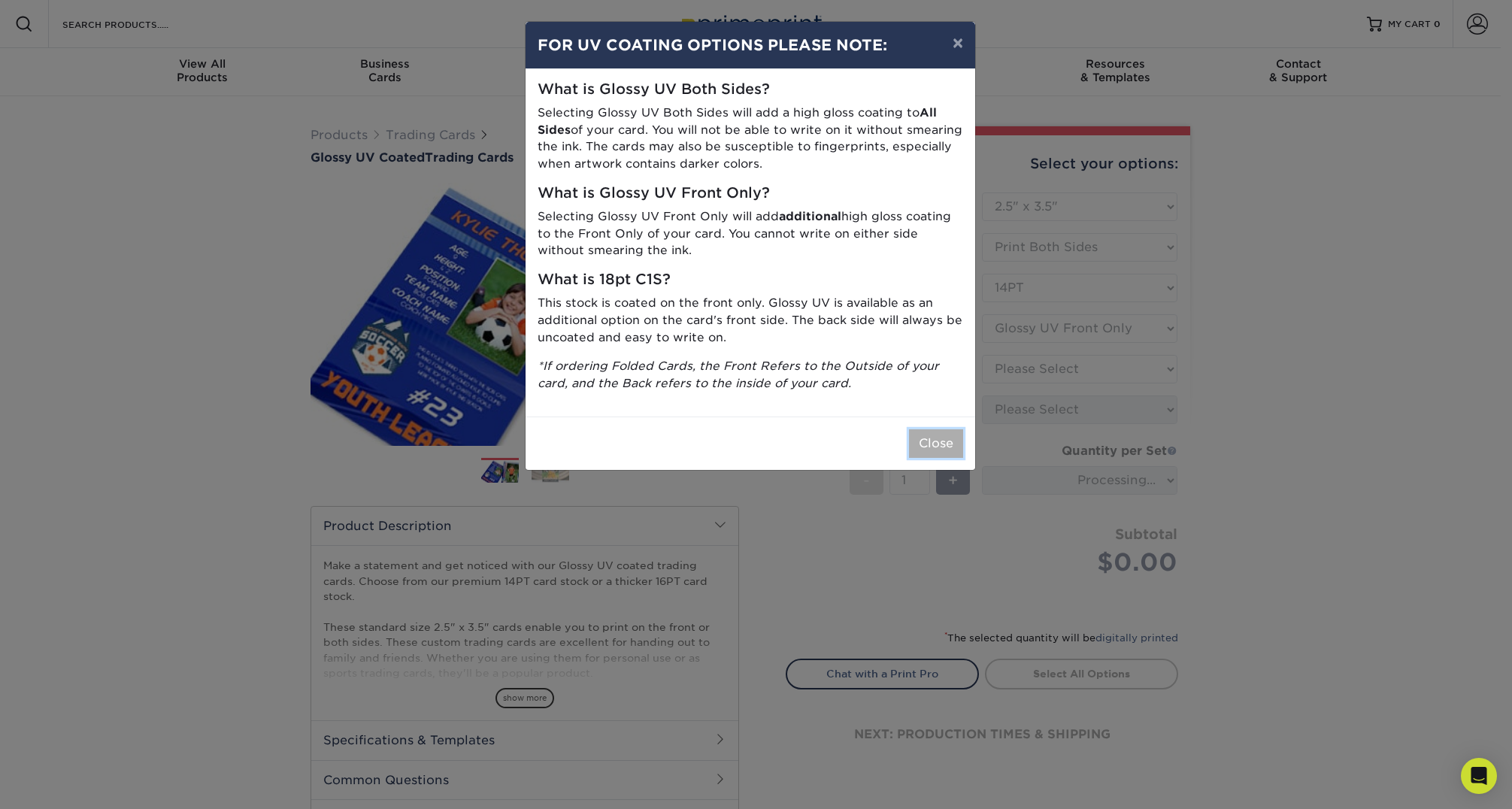
click at [939, 443] on button "Close" at bounding box center [935, 443] width 54 height 28
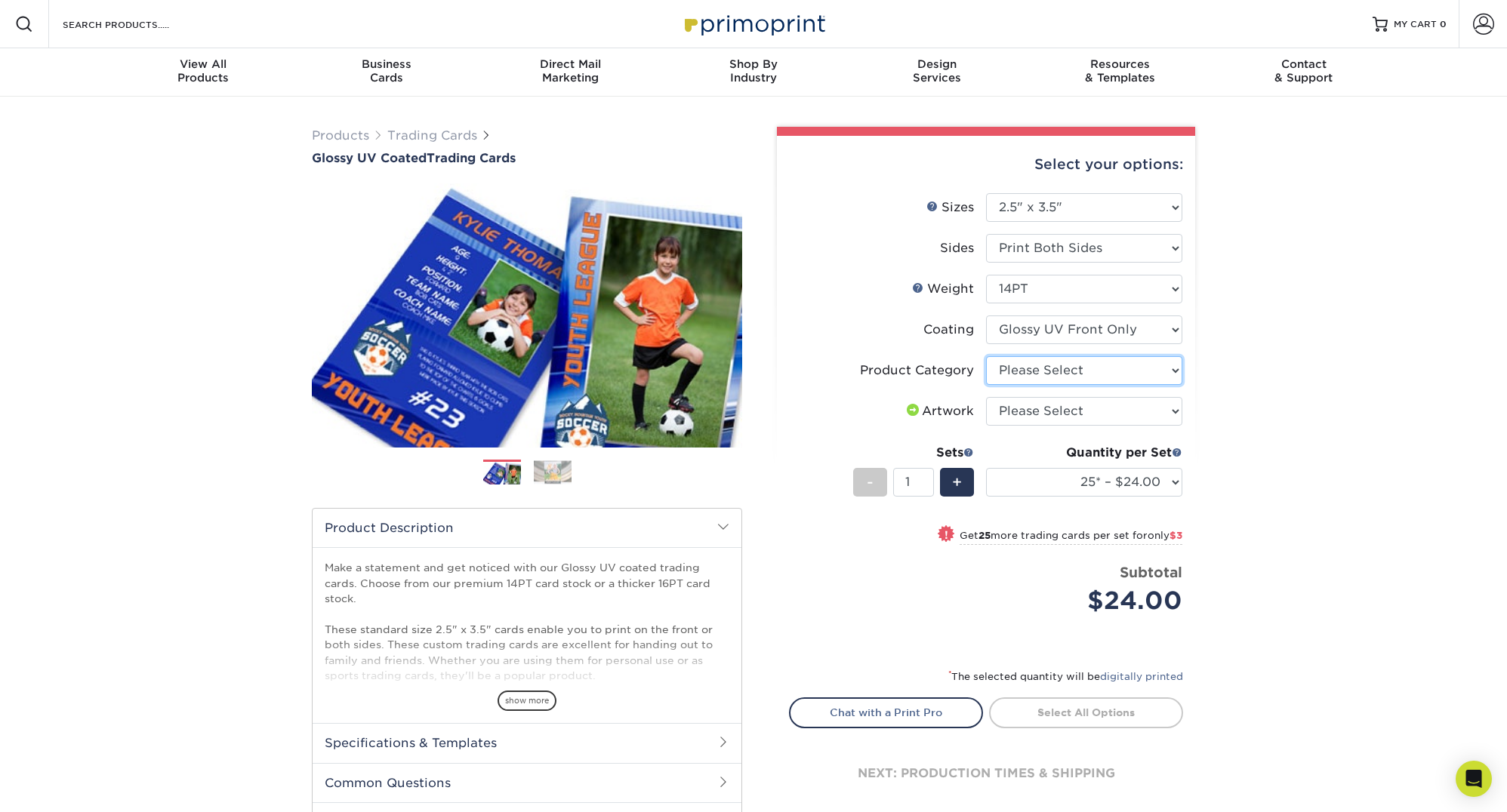
click at [1098, 376] on select "Please Select Trading Cards" at bounding box center [1085, 370] width 197 height 28
select select "c2f9bce9-36c2-409d-b101-c29d9d031e18"
click at [986, 356] on select "Please Select Trading Cards" at bounding box center [1085, 370] width 197 height 28
click at [1106, 417] on select "Please Select I will upload files I need a design - $100" at bounding box center [1085, 411] width 197 height 28
select select "upload"
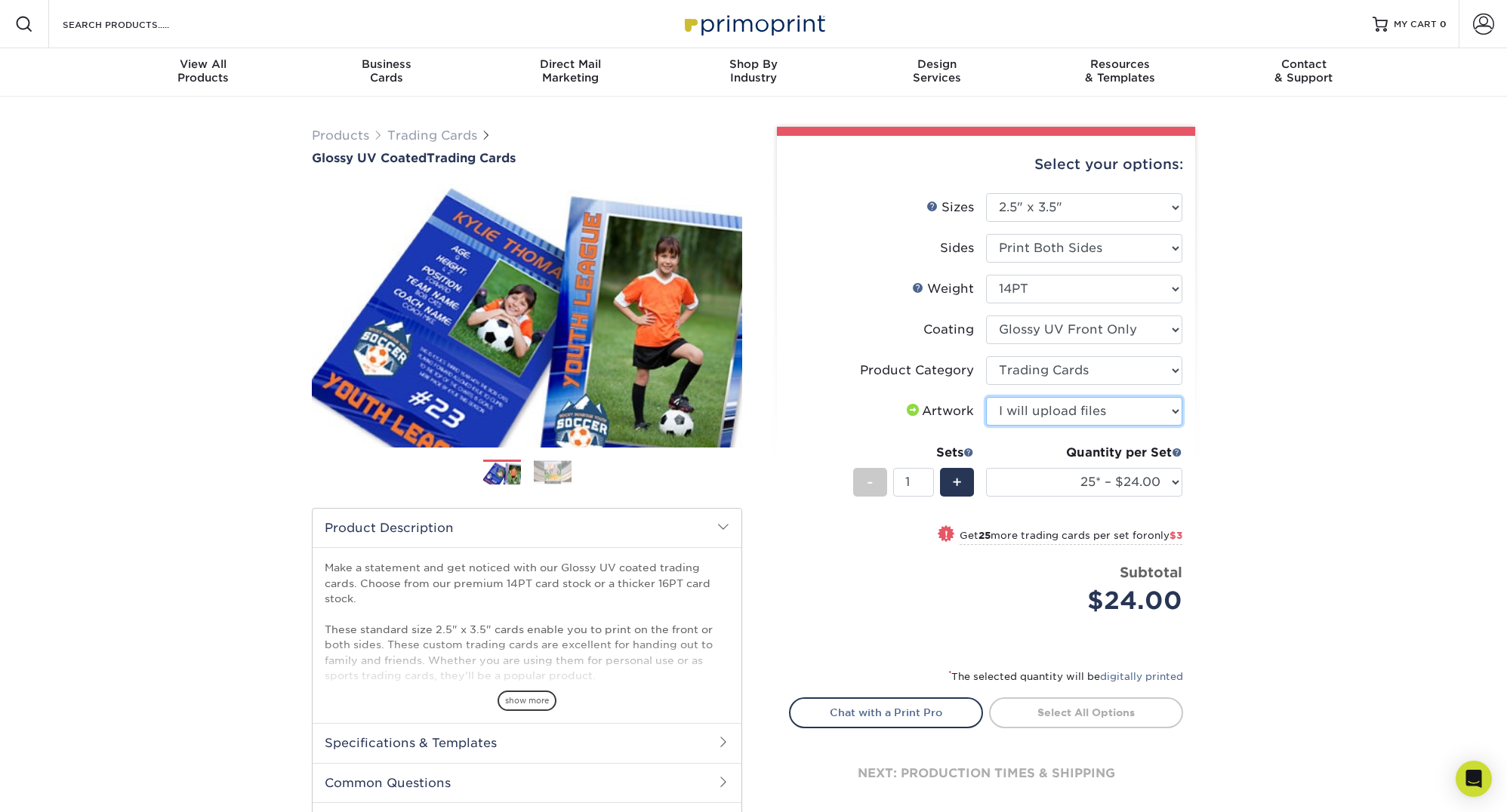
click at [986, 397] on select "Please Select I will upload files I need a design - $100" at bounding box center [1085, 411] width 197 height 28
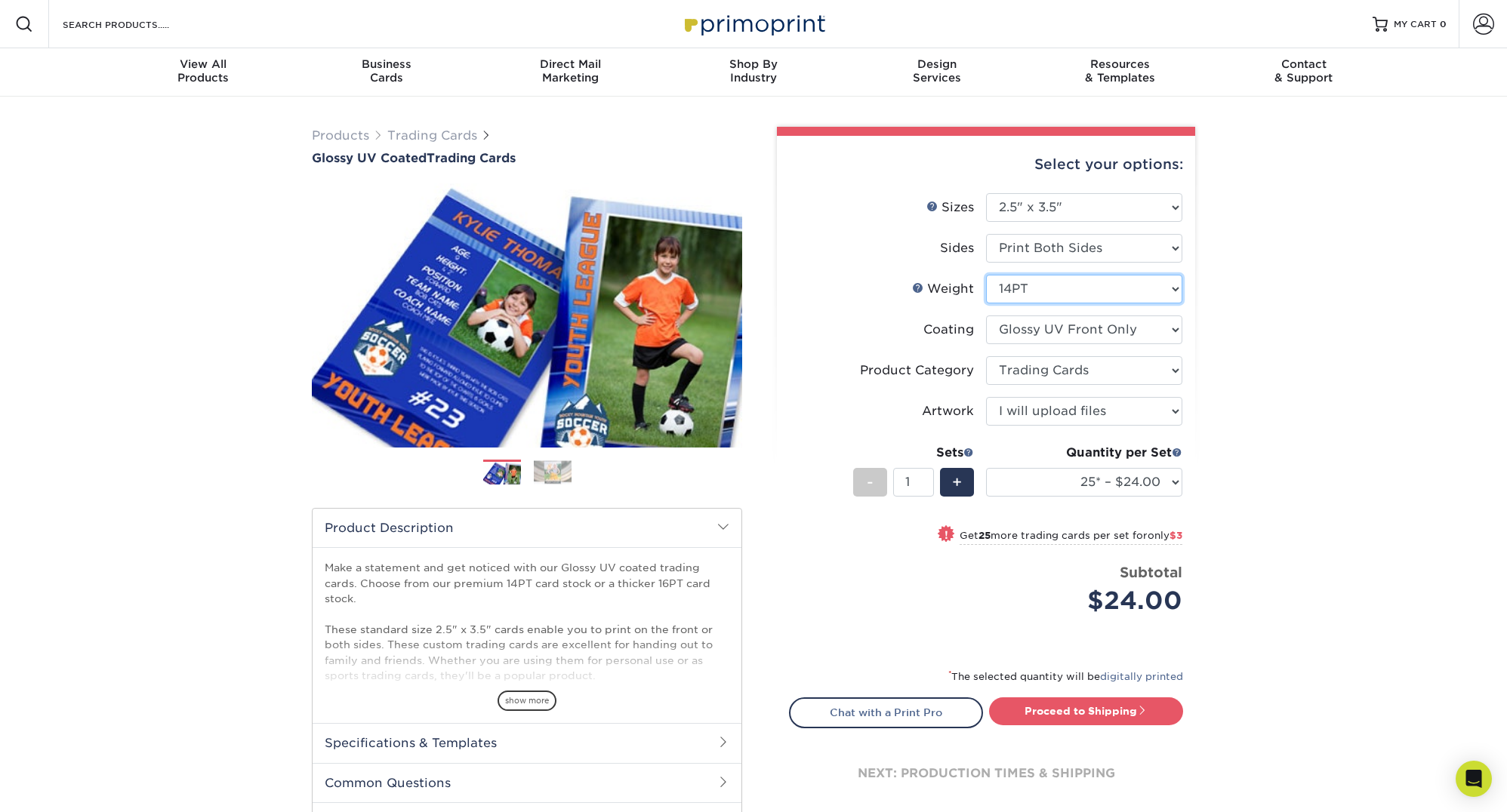
click at [1093, 294] on select "Please Select 16PT 14PT 18PT C1S" at bounding box center [1085, 288] width 197 height 28
select select "18PTC1S"
click at [986, 274] on select "Please Select 16PT 14PT 18PT C1S" at bounding box center [1085, 288] width 197 height 28
select select "-1"
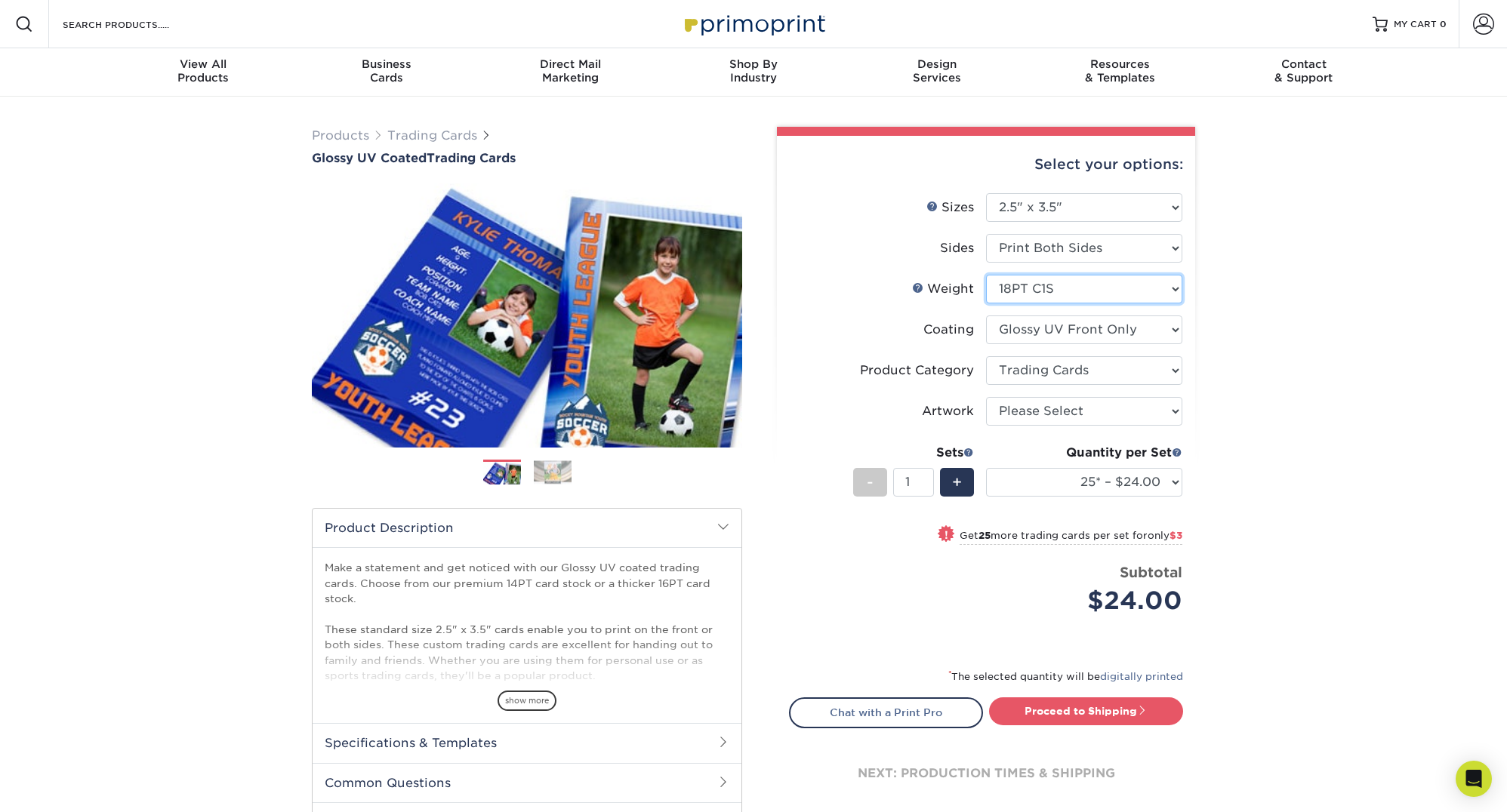
select select "-1"
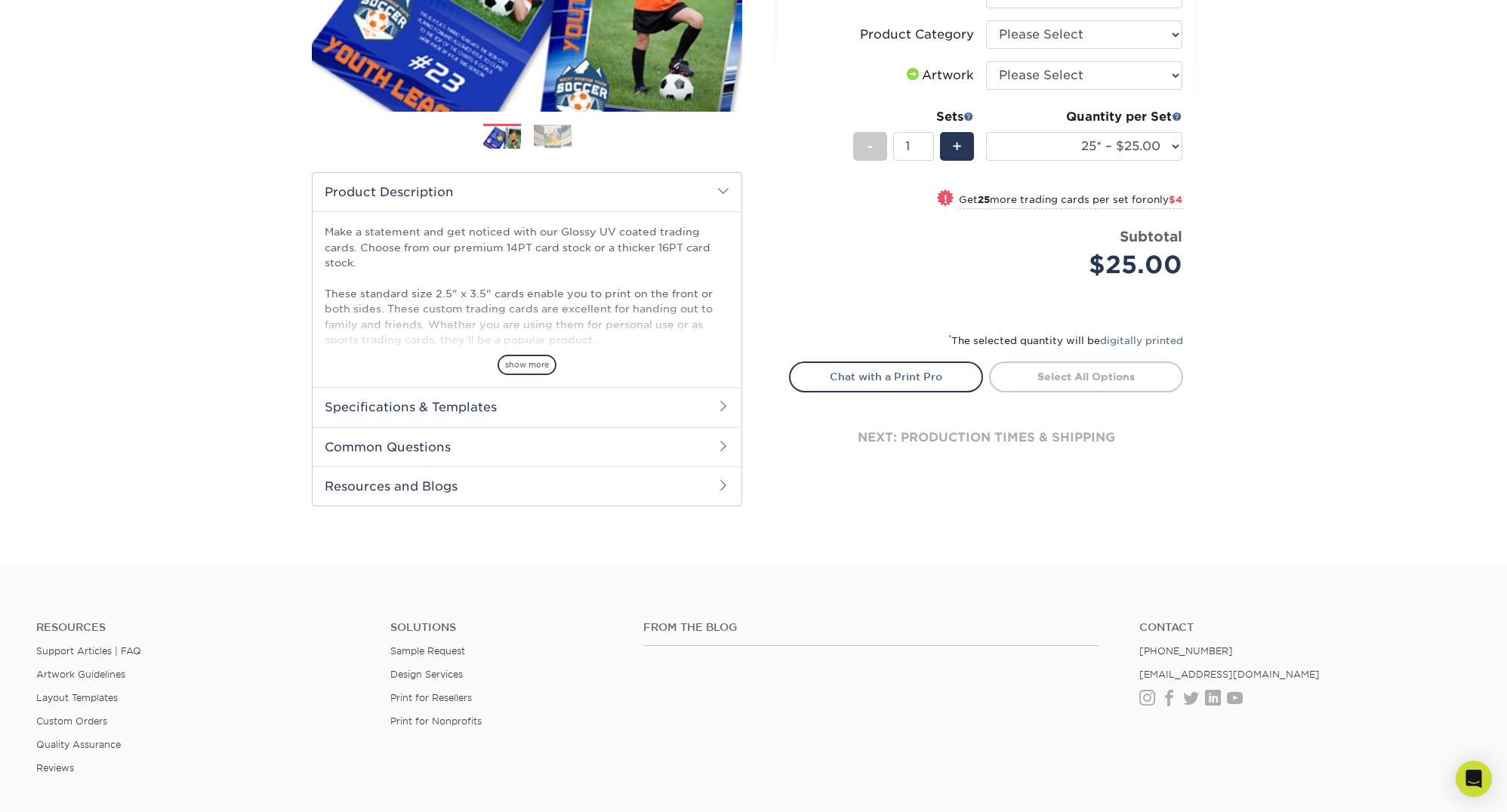
scroll to position [302, 0]
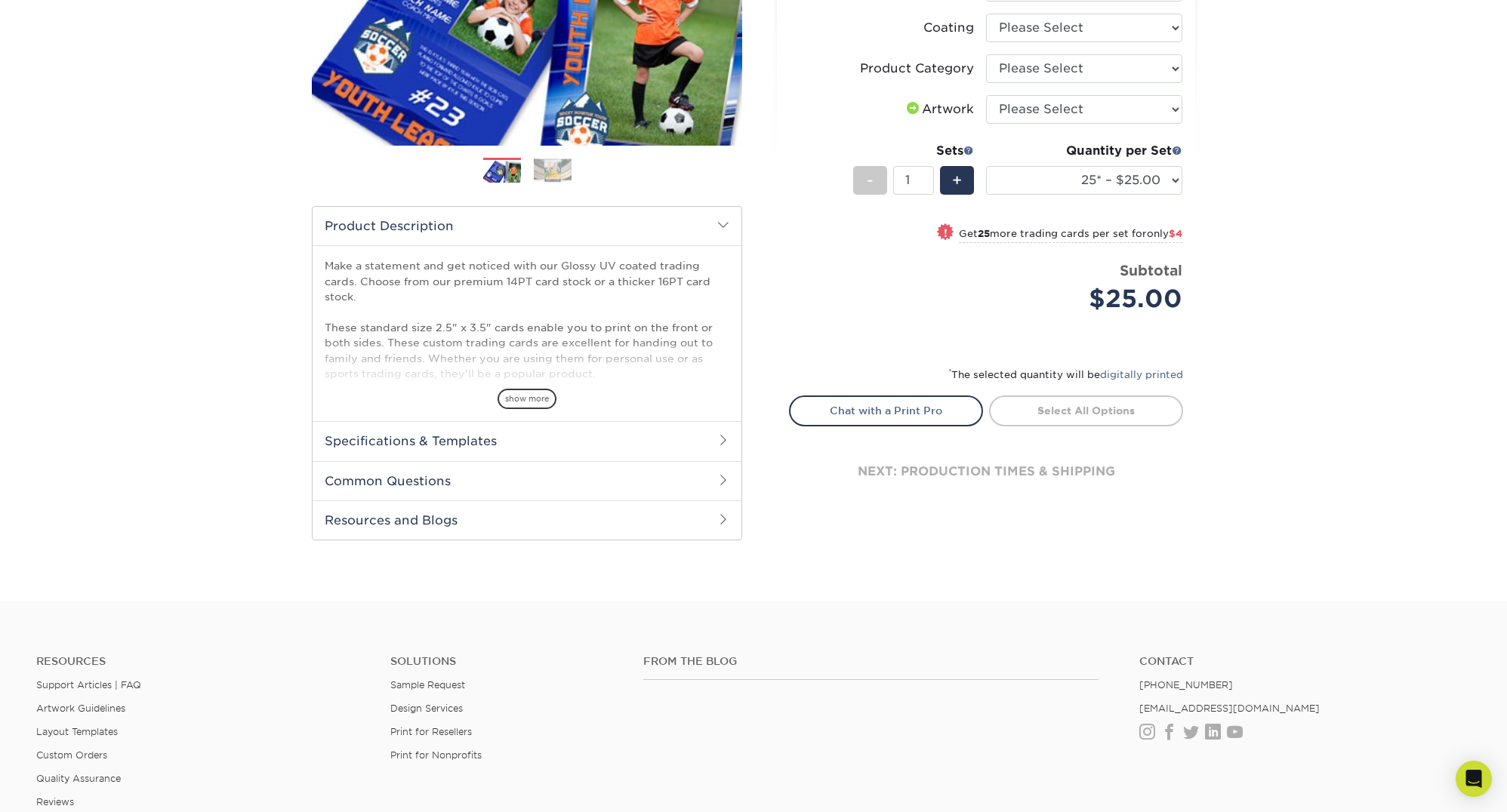
click at [524, 398] on span "show more" at bounding box center [526, 399] width 58 height 20
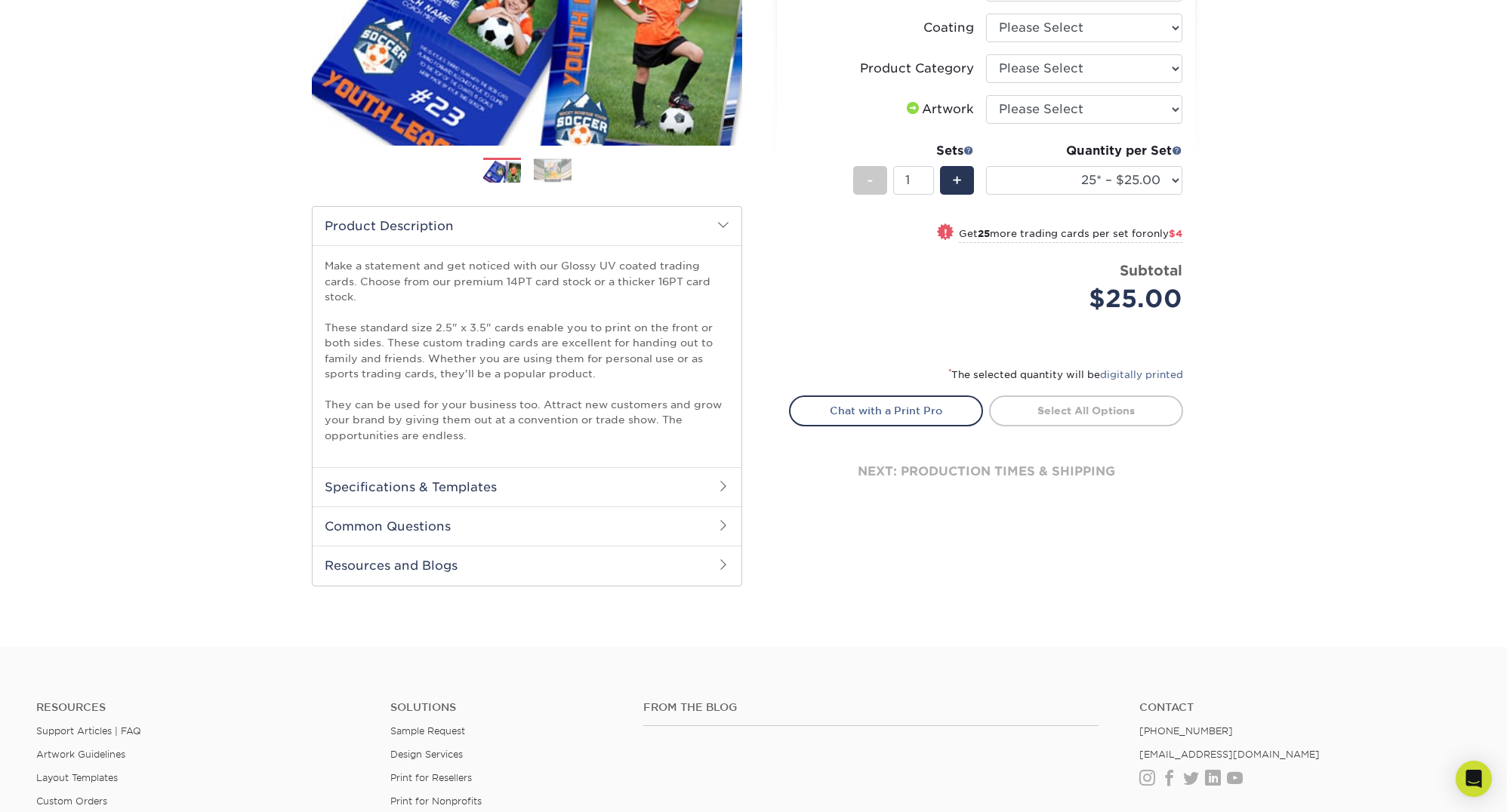
click at [556, 490] on h2 "Specifications & Templates" at bounding box center [527, 486] width 429 height 39
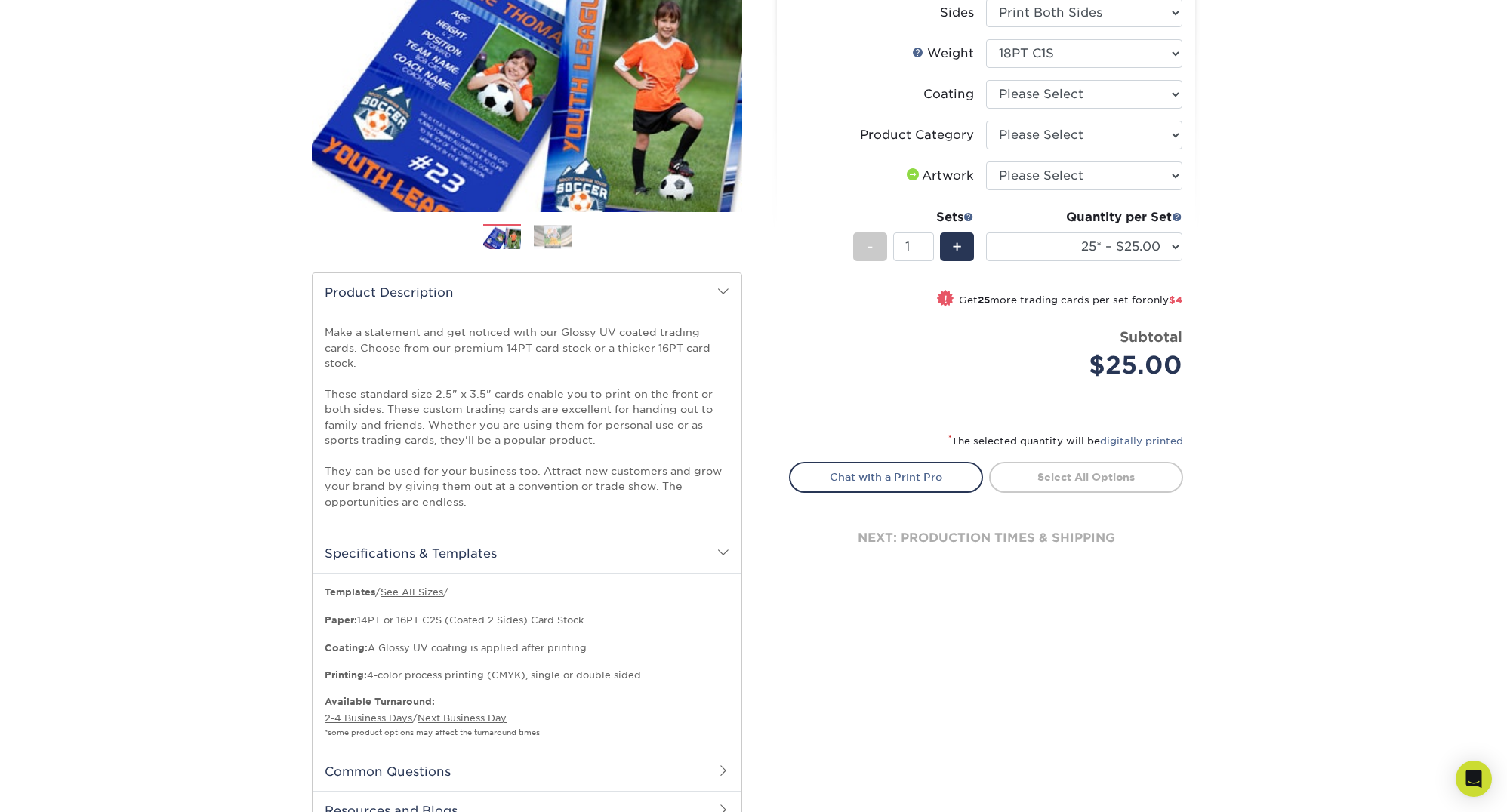
scroll to position [201, 0]
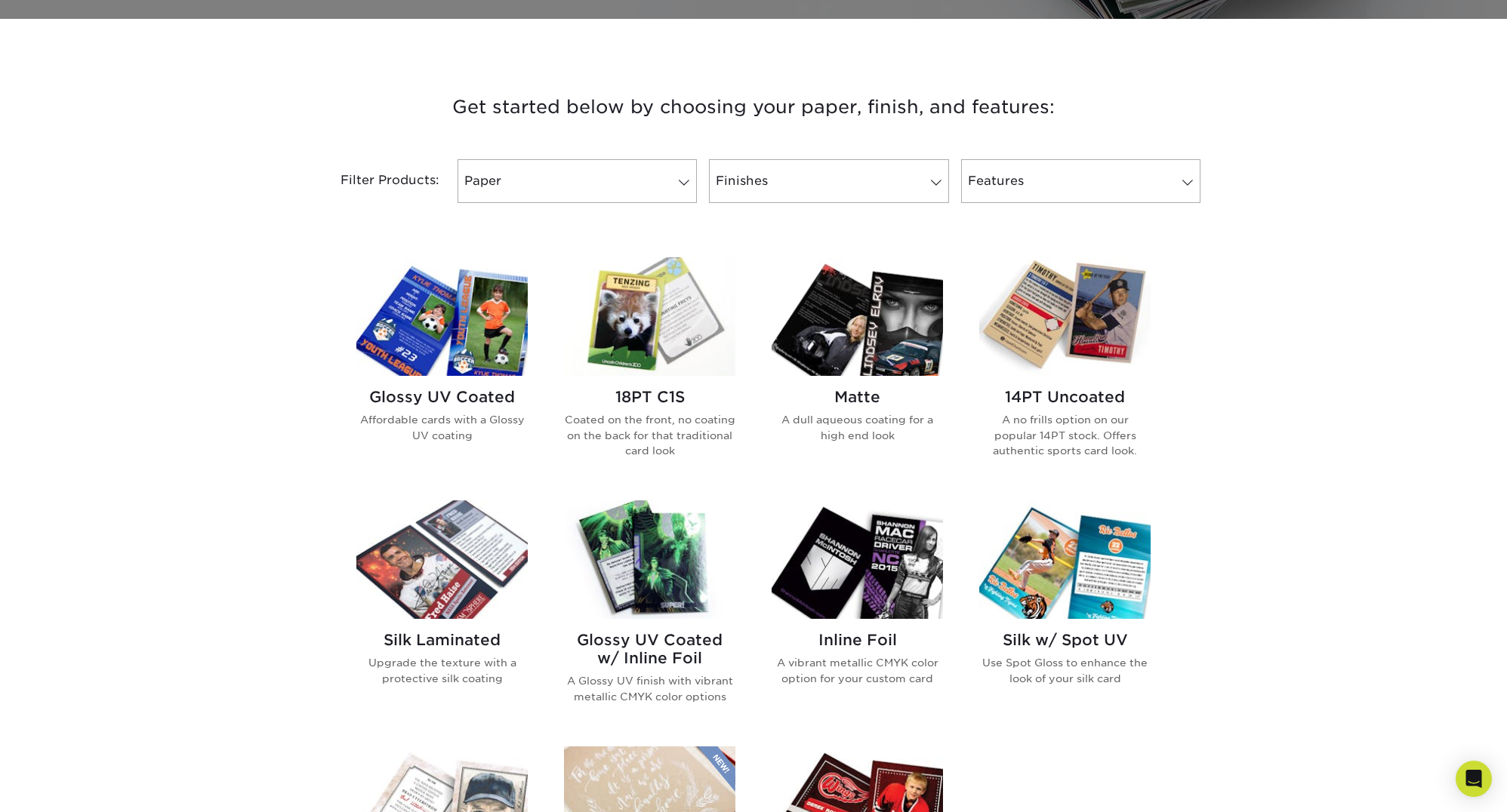
scroll to position [704, 0]
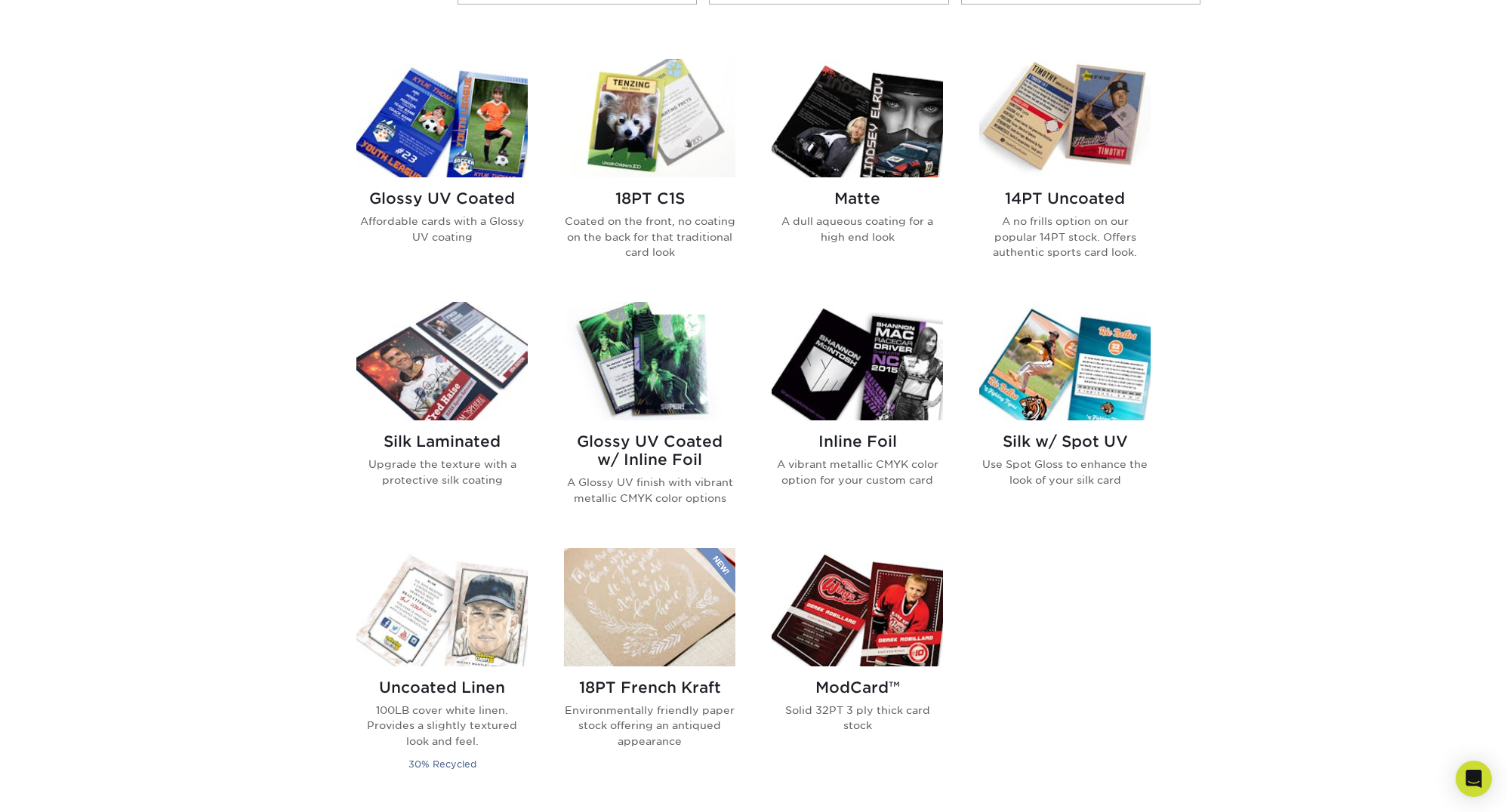
click at [441, 378] on img at bounding box center [442, 361] width 171 height 119
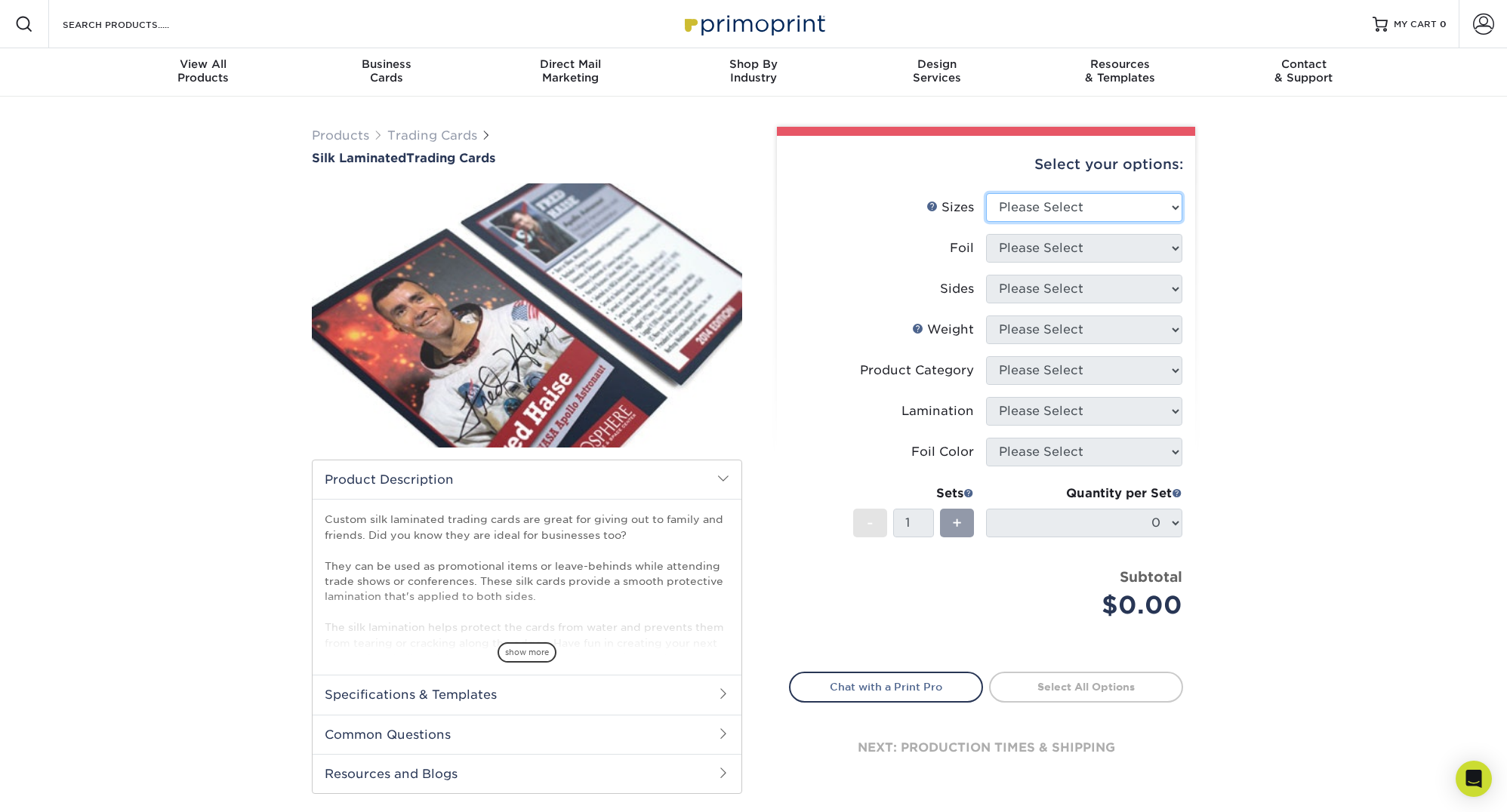
click at [1093, 208] on select "Please Select 2.5" x 3.5"" at bounding box center [1085, 207] width 197 height 28
select select "2.50x3.50"
click at [986, 193] on select "Please Select 2.5" x 3.5"" at bounding box center [1085, 207] width 197 height 28
click at [1102, 255] on select "Please Select No Yes" at bounding box center [1085, 248] width 197 height 28
select select "0"
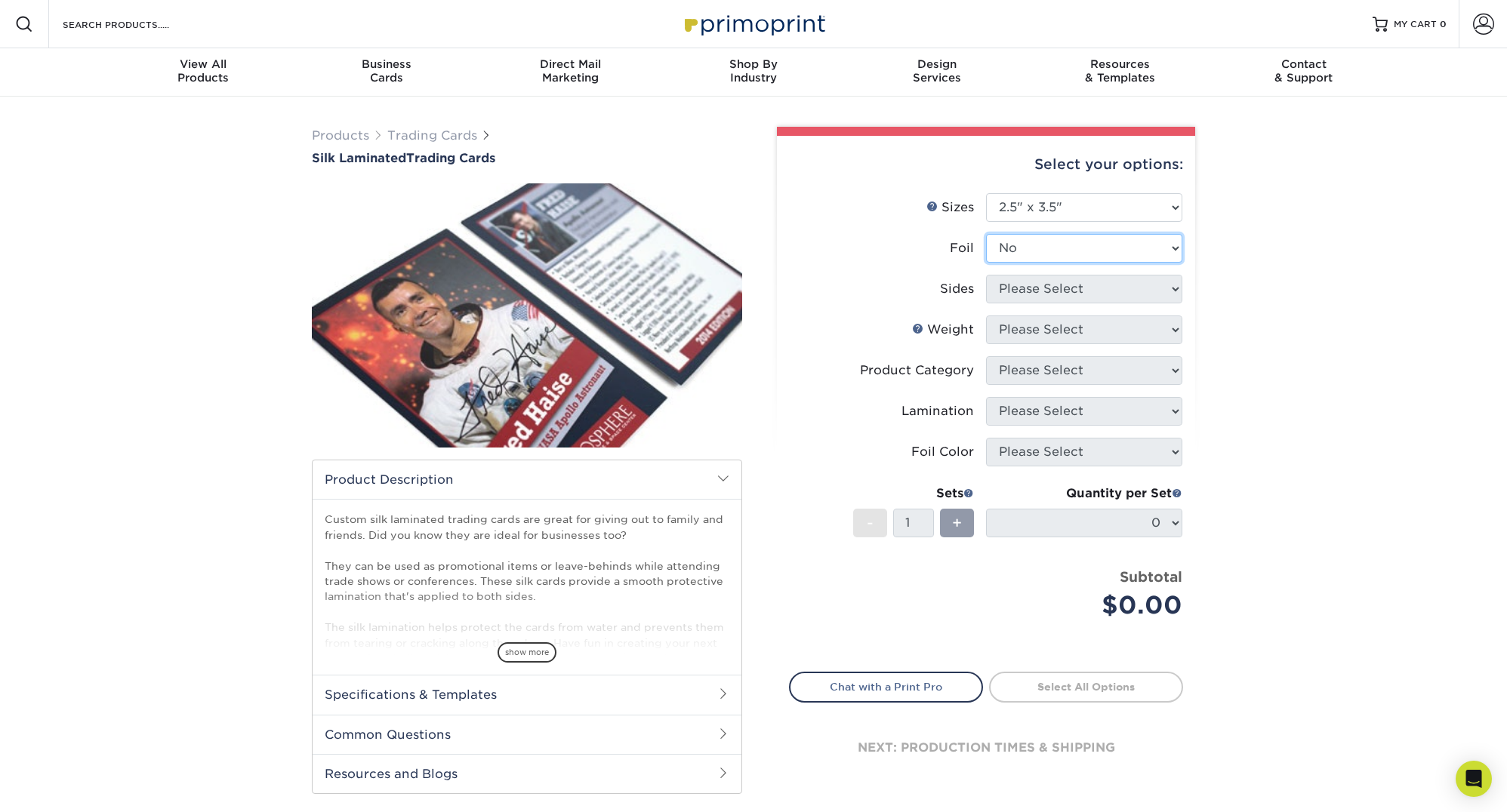
click at [986, 234] on select "Please Select No Yes" at bounding box center [1085, 248] width 197 height 28
click at [1108, 291] on select "Please Select Print Both Sides Print Both Sides - Foil Both Sides Print Both Si…" at bounding box center [1085, 288] width 197 height 28
select select "13abbda7-1d64-4f25-8bb2-c179b224825d"
click at [986, 274] on select "Please Select Print Both Sides Print Front Only" at bounding box center [1085, 288] width 197 height 28
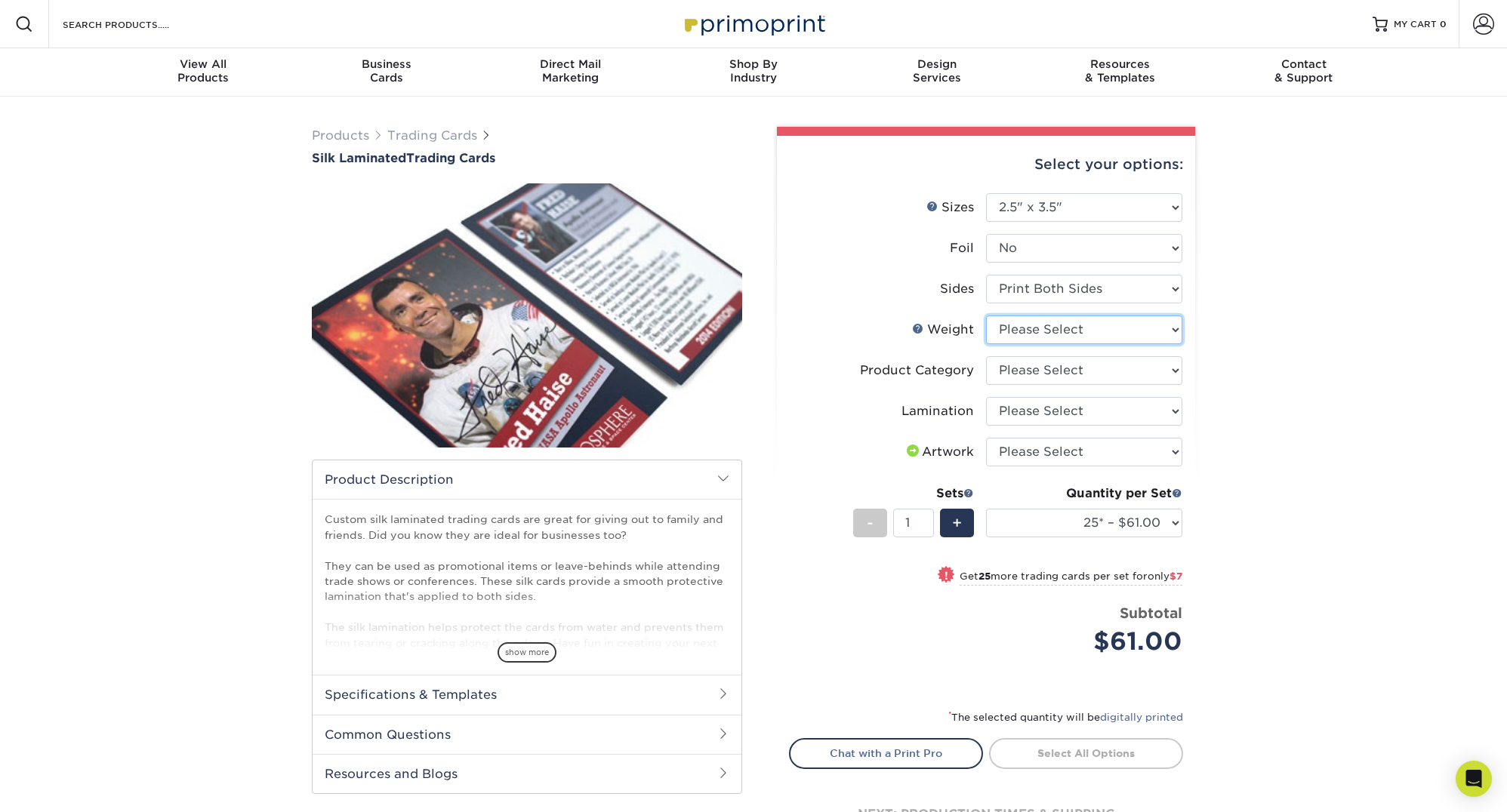
click at [1109, 332] on select "Please Select 16PT" at bounding box center [1085, 329] width 197 height 28
select select "16PT"
click at [986, 315] on select "Please Select 16PT" at bounding box center [1085, 329] width 197 height 28
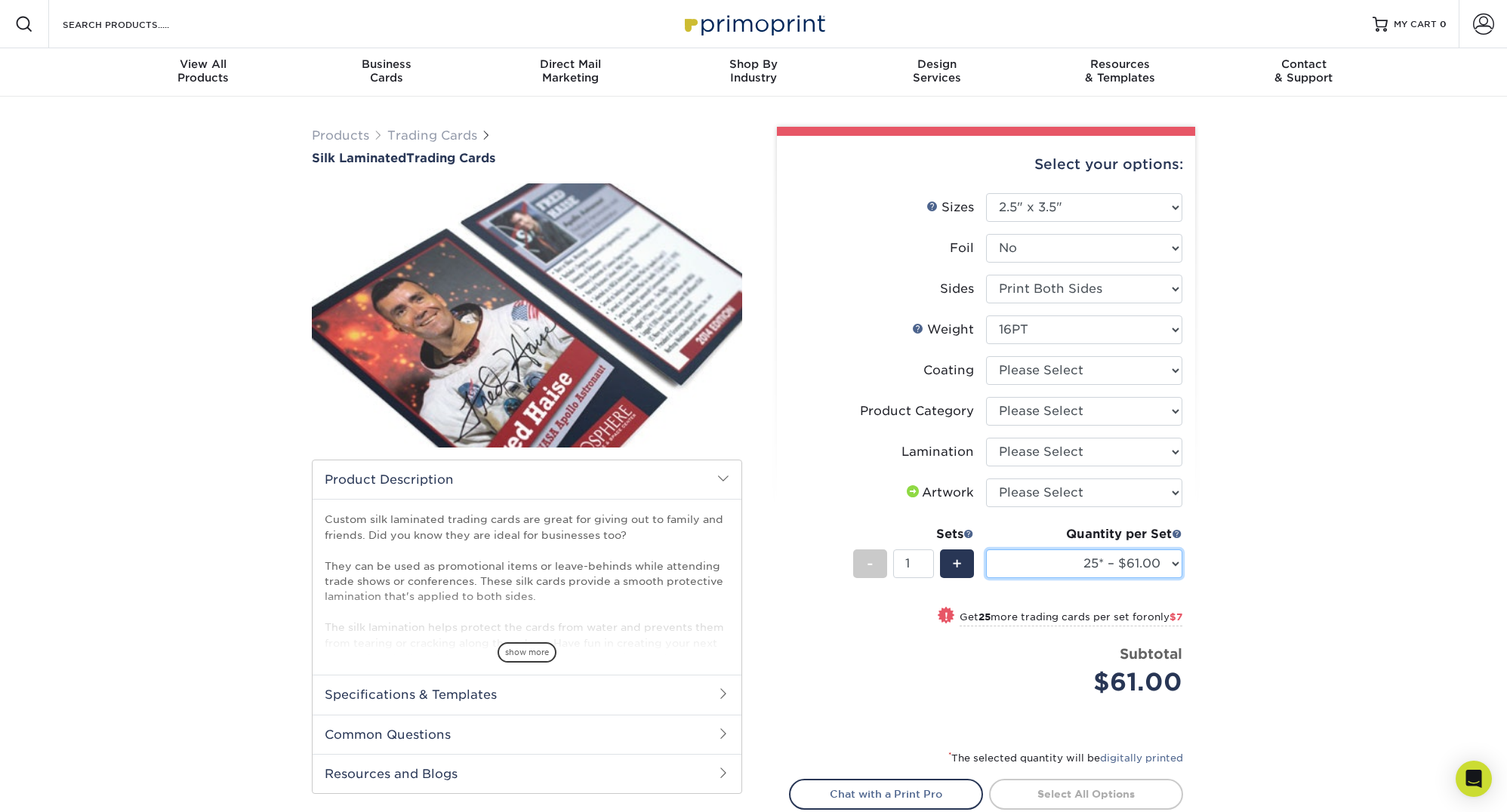
click at [1072, 569] on select "25* – $61.00 50* – $68.00 75* – $74.00 100* – $81.00 250* – $88.00 500 – $98.00…" at bounding box center [1085, 563] width 197 height 28
drag, startPoint x: 1308, startPoint y: 519, endPoint x: 1298, endPoint y: 516, distance: 10.4
click at [1306, 520] on div "Products Trading Cards Silk Laminated Trading Cards show more Templates" at bounding box center [753, 525] width 1507 height 857
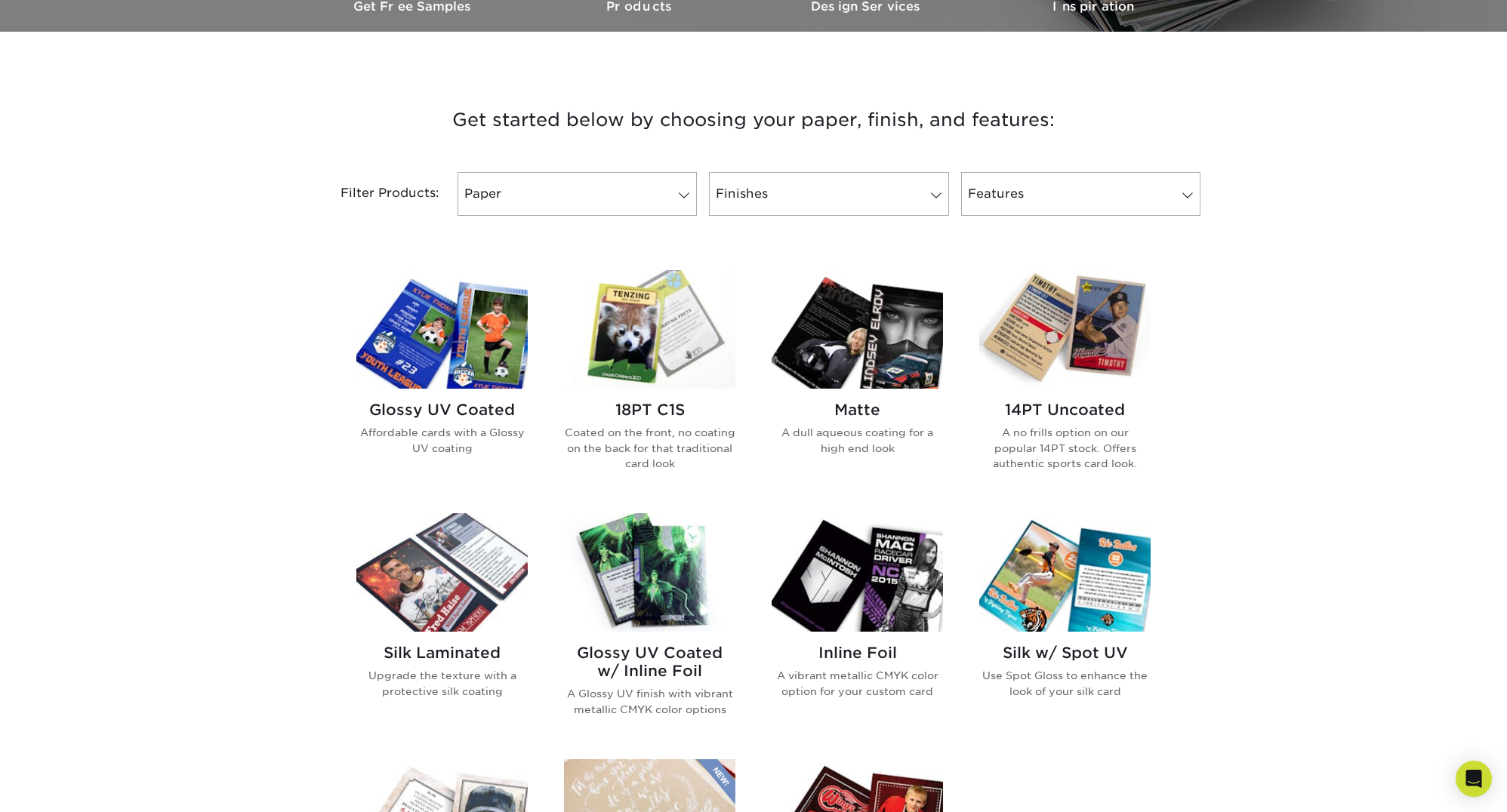
scroll to position [704, 0]
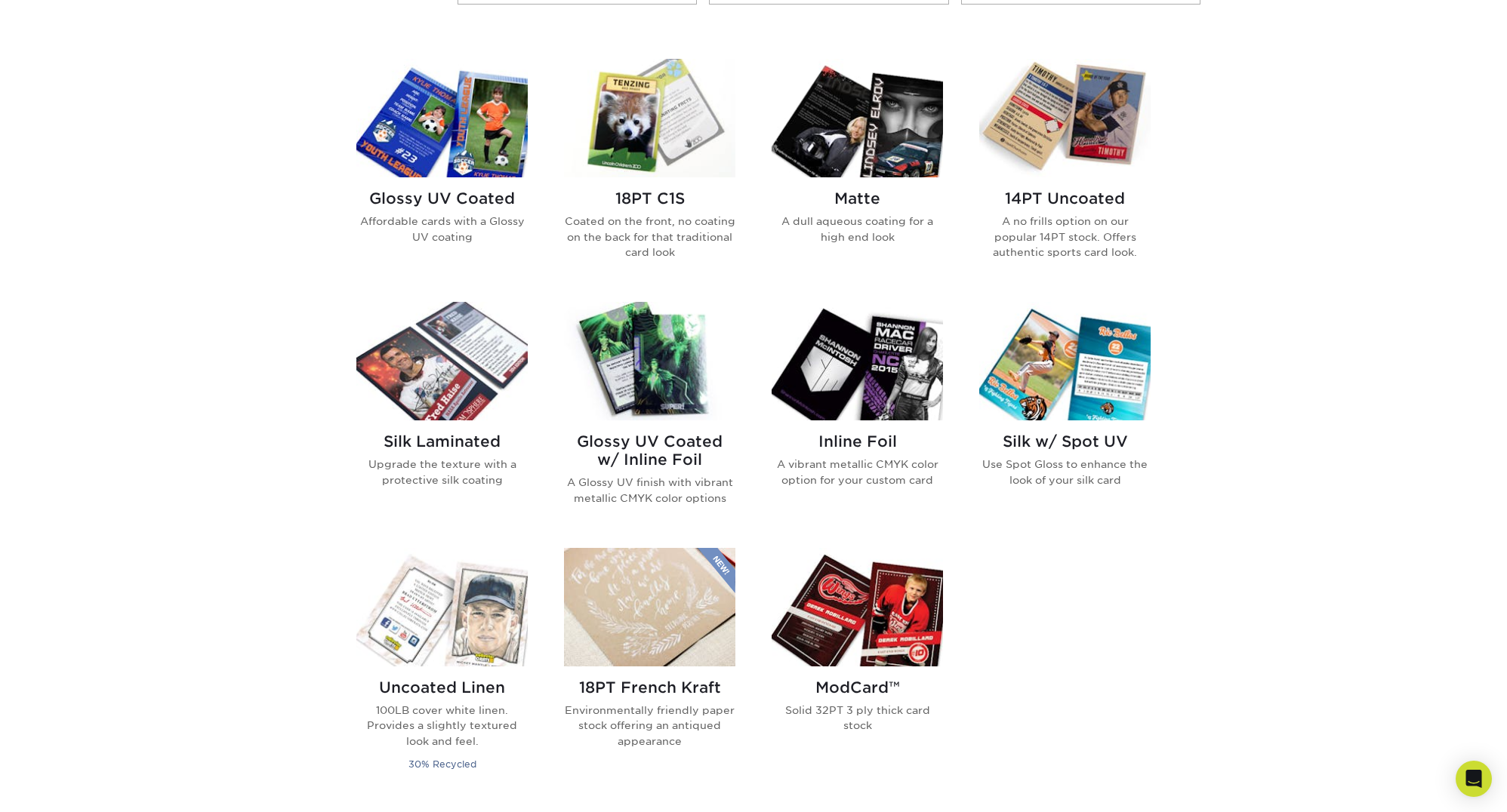
click at [841, 144] on img at bounding box center [857, 118] width 171 height 119
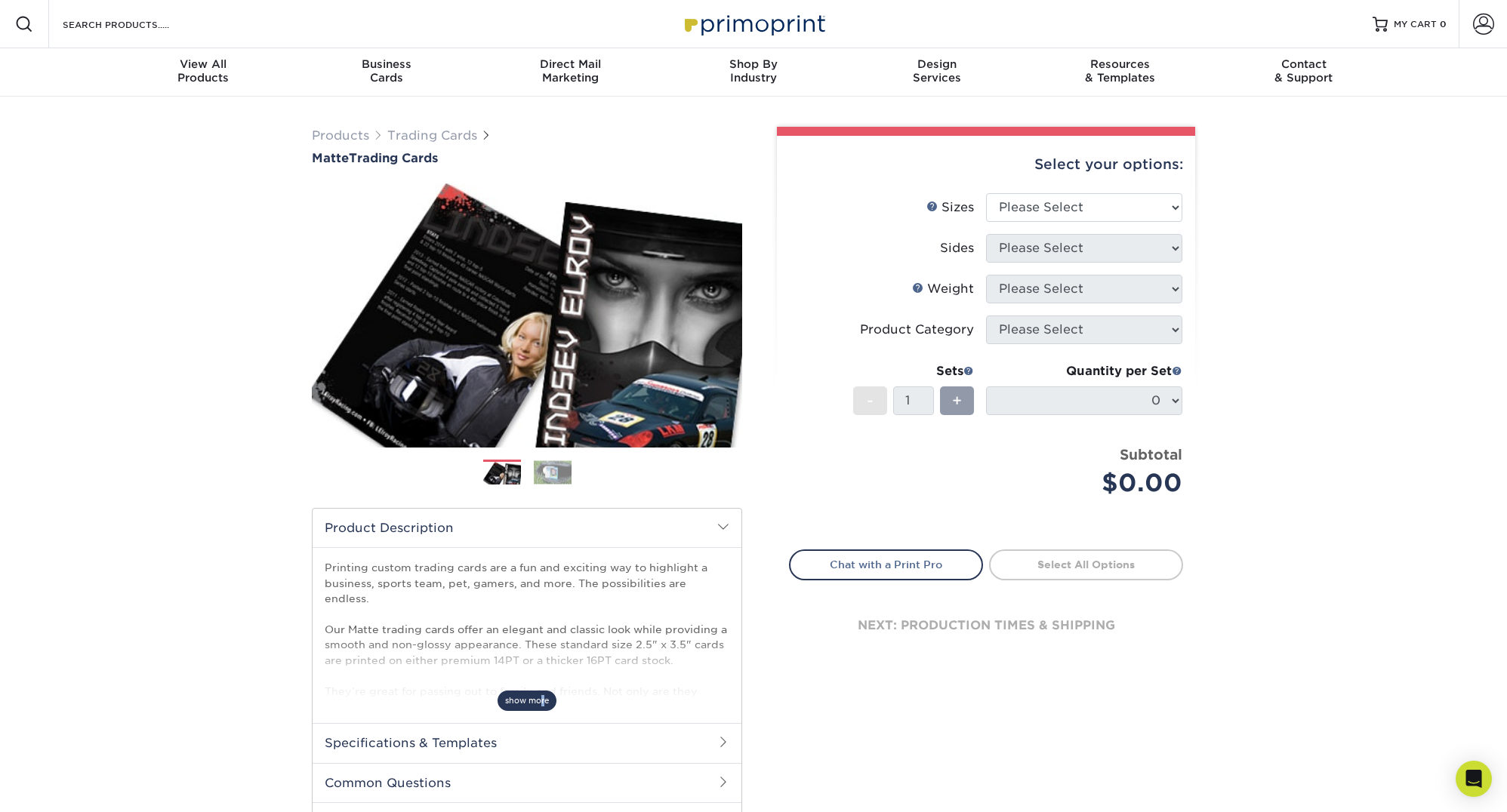
click at [542, 698] on span "show more" at bounding box center [526, 700] width 58 height 20
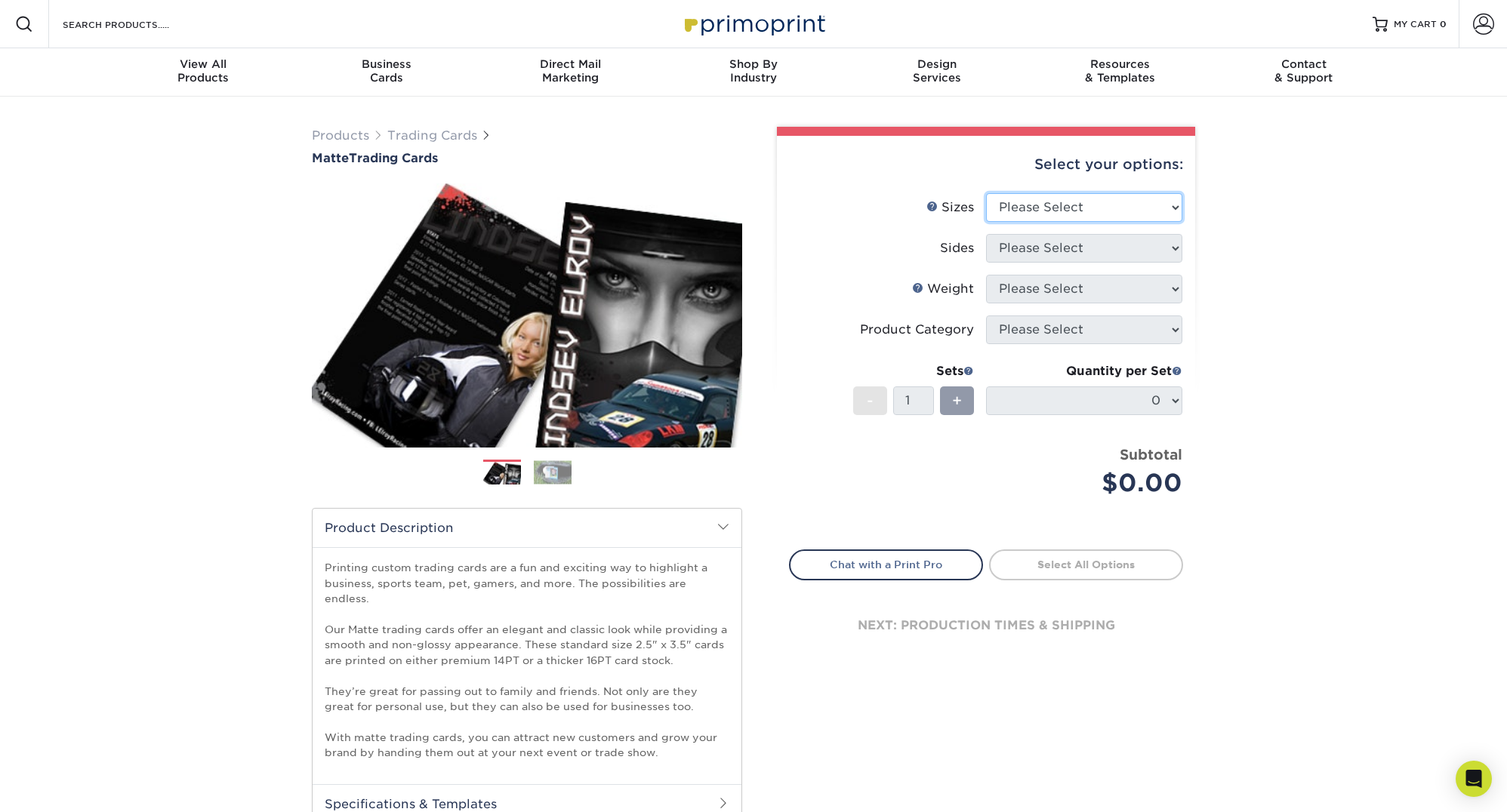
click at [1059, 207] on select "Please Select 2.5" x 3.5"" at bounding box center [1085, 207] width 197 height 28
select select "2.50x3.50"
click at [986, 193] on select "Please Select 2.5" x 3.5"" at bounding box center [1085, 207] width 197 height 28
click at [1056, 251] on select "Please Select Print Both Sides Print Front Only" at bounding box center [1085, 248] width 197 height 28
select select "13abbda7-1d64-4f25-8bb2-c179b224825d"
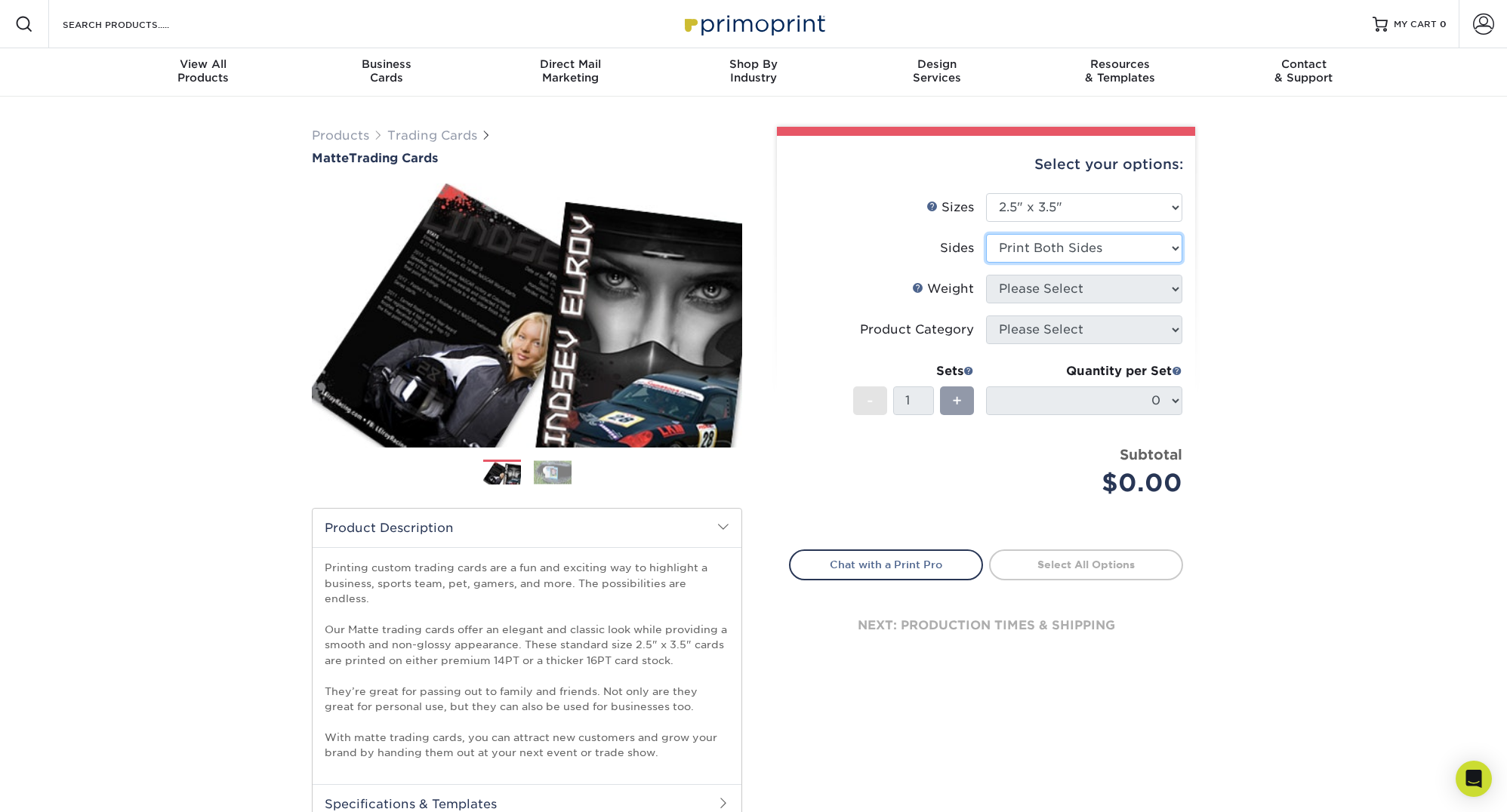
click at [986, 234] on select "Please Select Print Both Sides Print Front Only" at bounding box center [1085, 248] width 197 height 28
click at [1060, 290] on select "Please Select 16PT 14PT" at bounding box center [1085, 288] width 197 height 28
select select "16PT"
click at [986, 274] on select "Please Select 16PT 14PT" at bounding box center [1085, 288] width 197 height 28
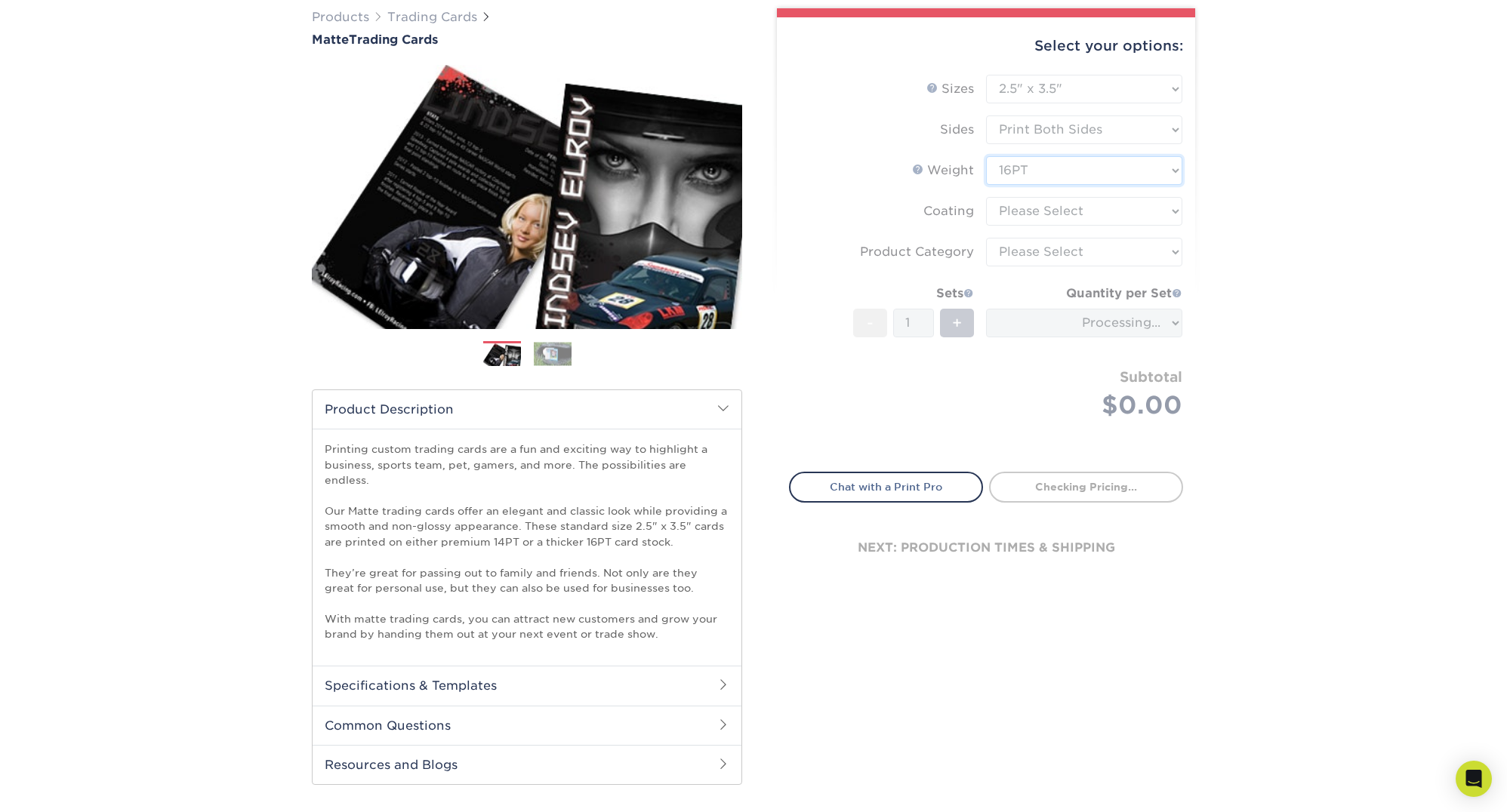
scroll to position [302, 0]
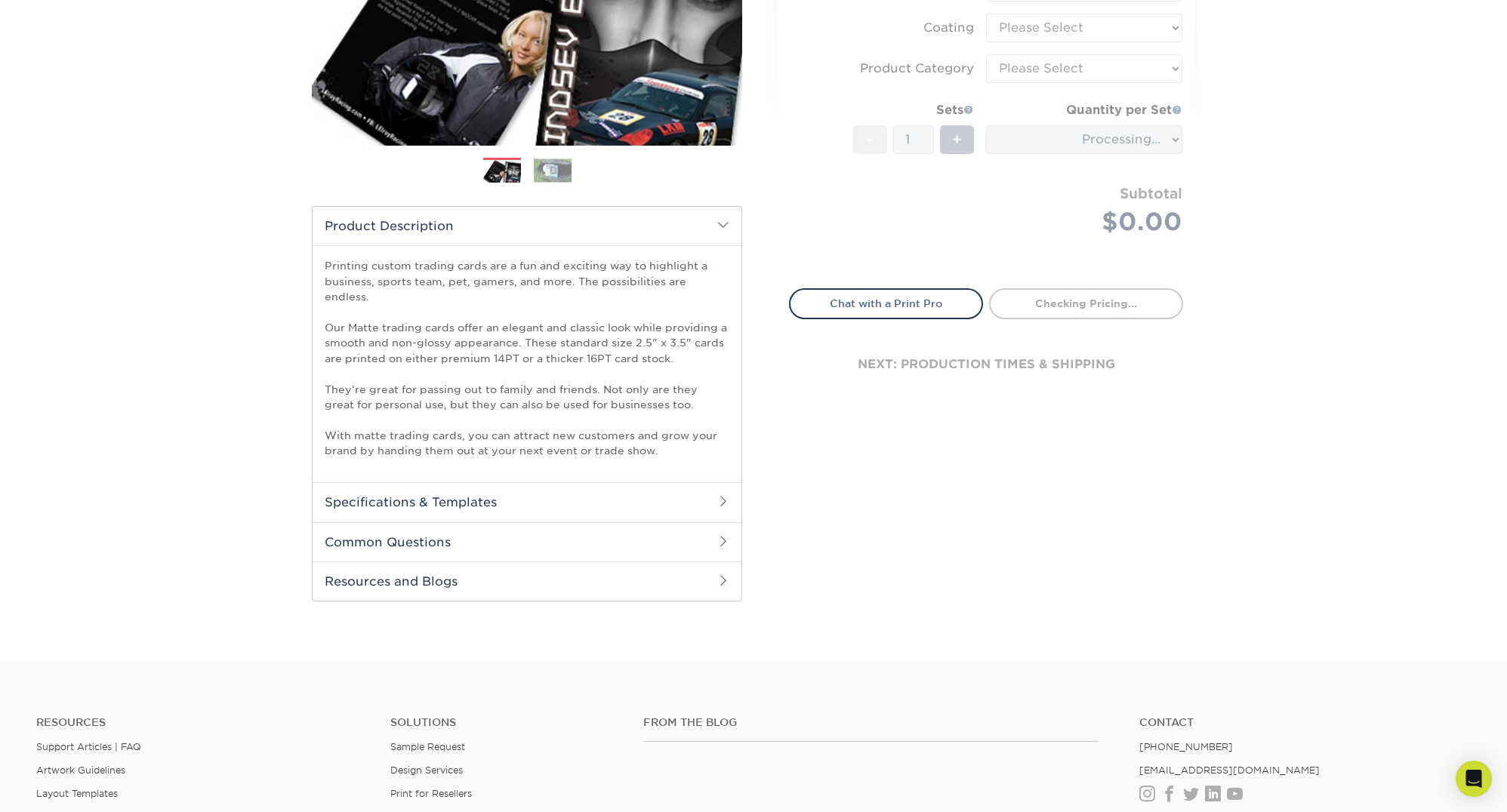
click at [559, 490] on h2 "Specifications & Templates" at bounding box center [527, 502] width 429 height 39
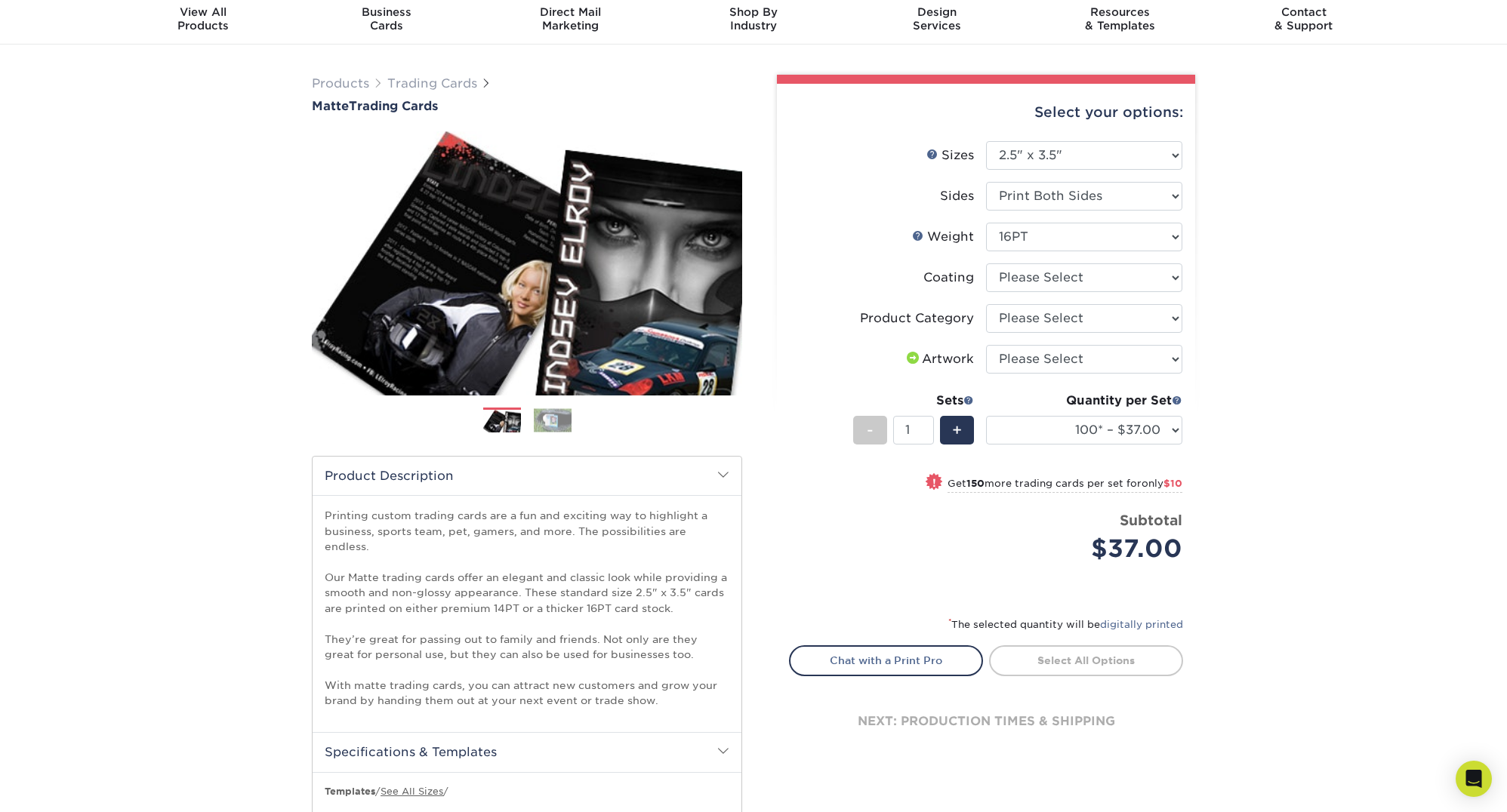
scroll to position [0, 0]
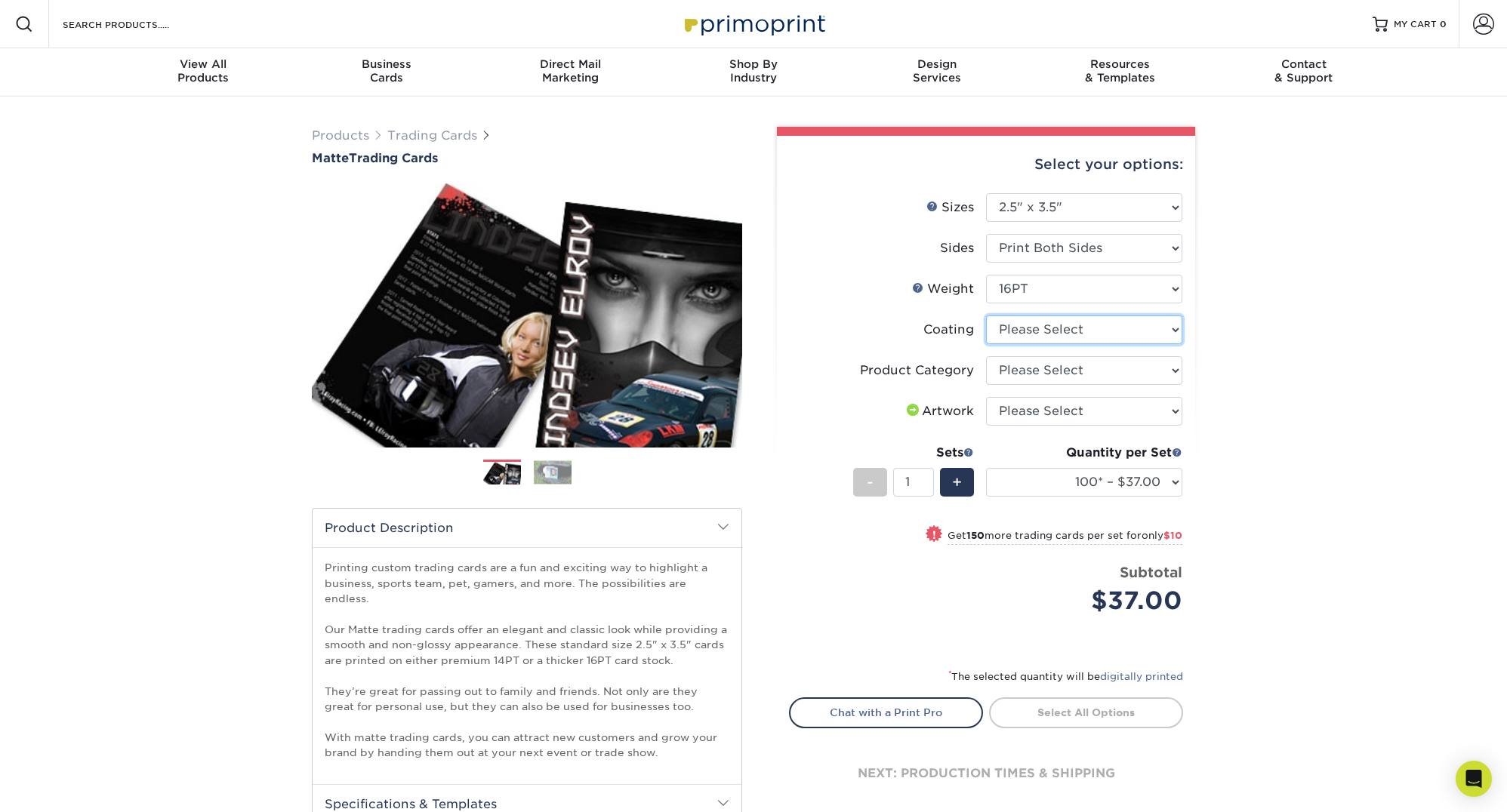
click at [1094, 334] on select at bounding box center [1085, 329] width 197 height 28
select select "121bb7b5-3b4d-429f-bd8d-bbf80e953313"
click at [986, 315] on select at bounding box center [1085, 329] width 197 height 28
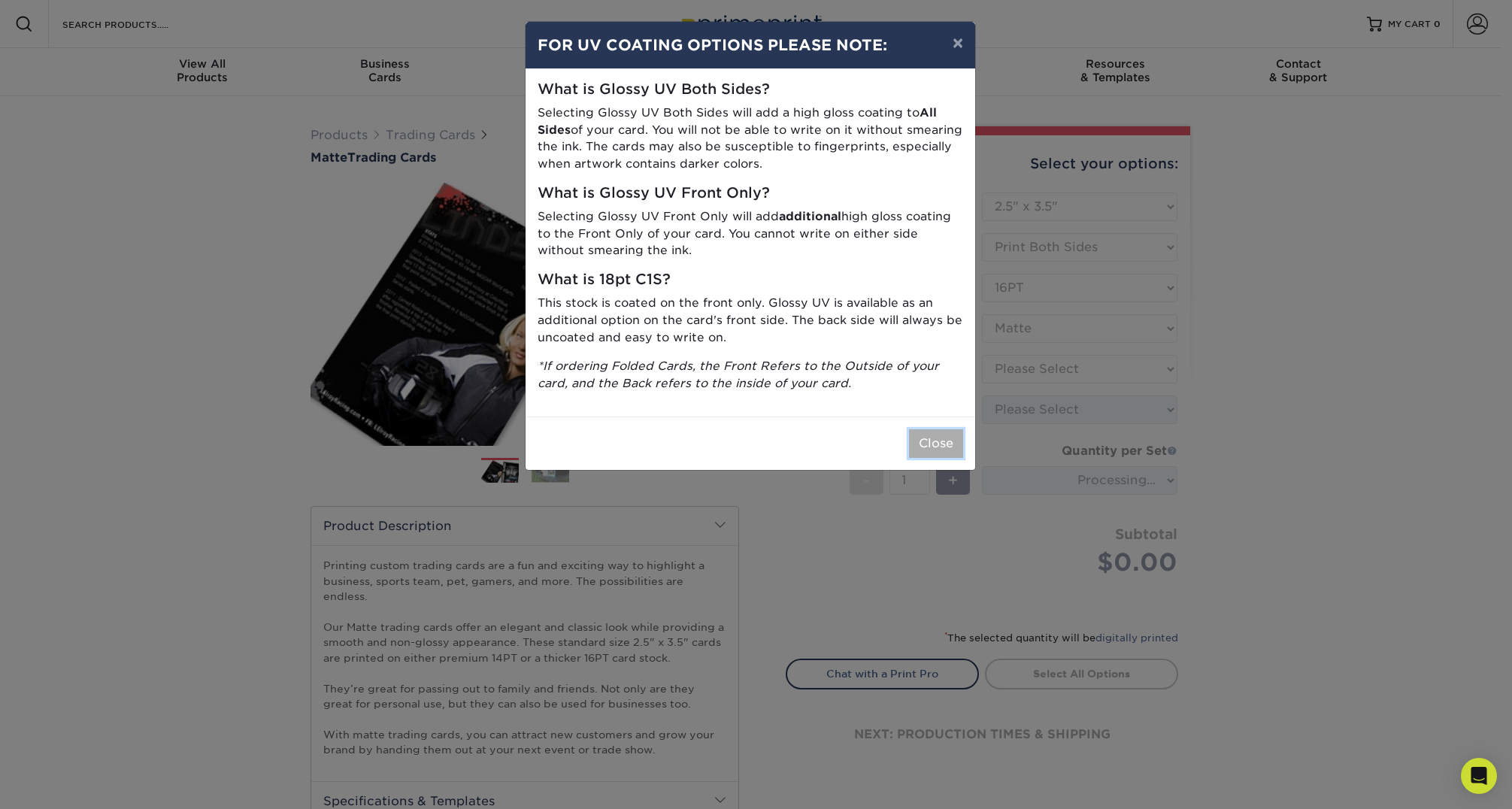
click at [925, 448] on button "Close" at bounding box center [935, 443] width 54 height 28
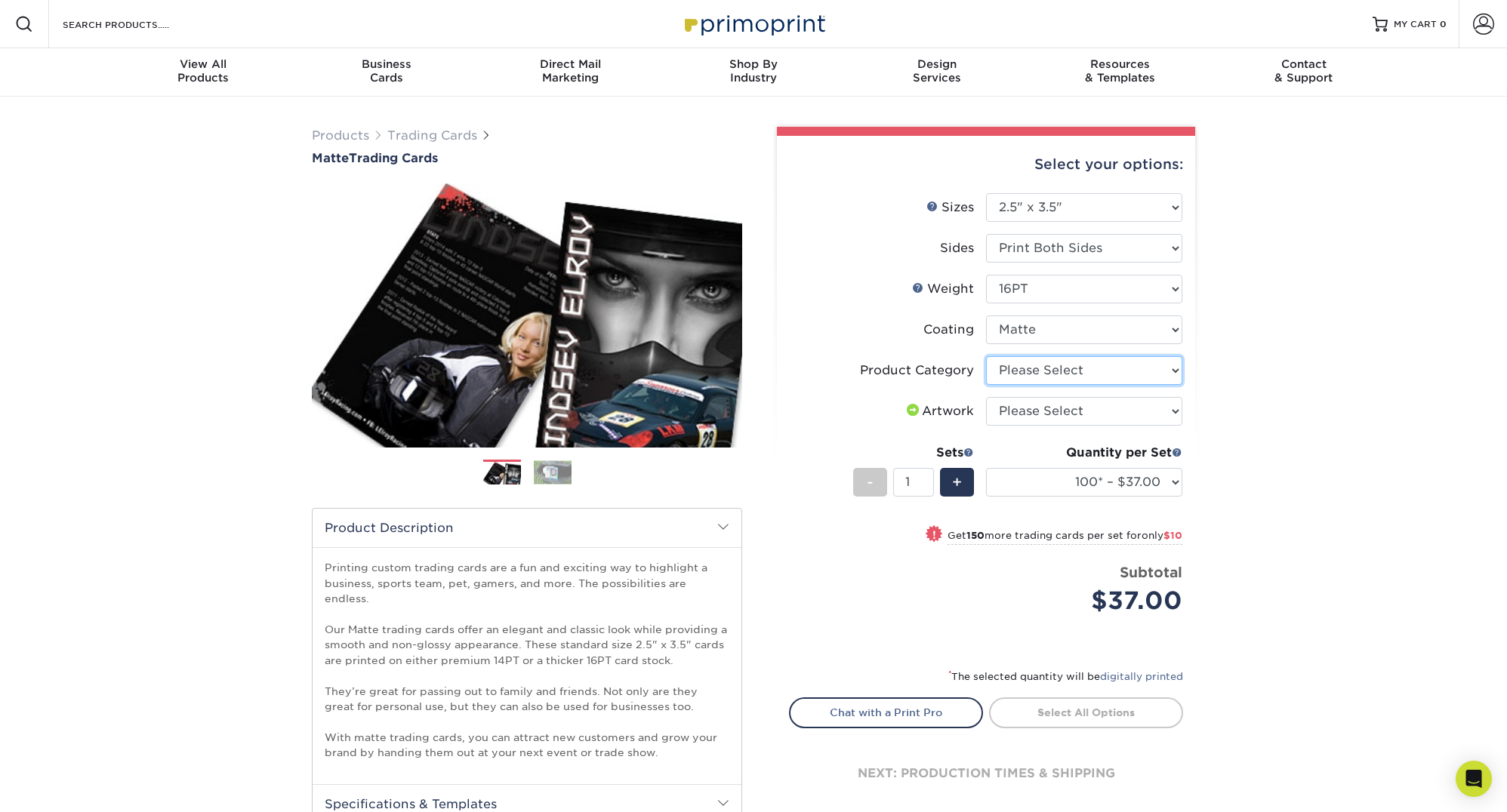
click at [1072, 375] on select "Please Select Trading Cards" at bounding box center [1085, 370] width 197 height 28
select select "c2f9bce9-36c2-409d-b101-c29d9d031e18"
click at [986, 356] on select "Please Select Trading Cards" at bounding box center [1085, 370] width 197 height 28
click at [1051, 416] on select "Please Select I will upload files I need a design - $100" at bounding box center [1085, 411] width 197 height 28
select select "upload"
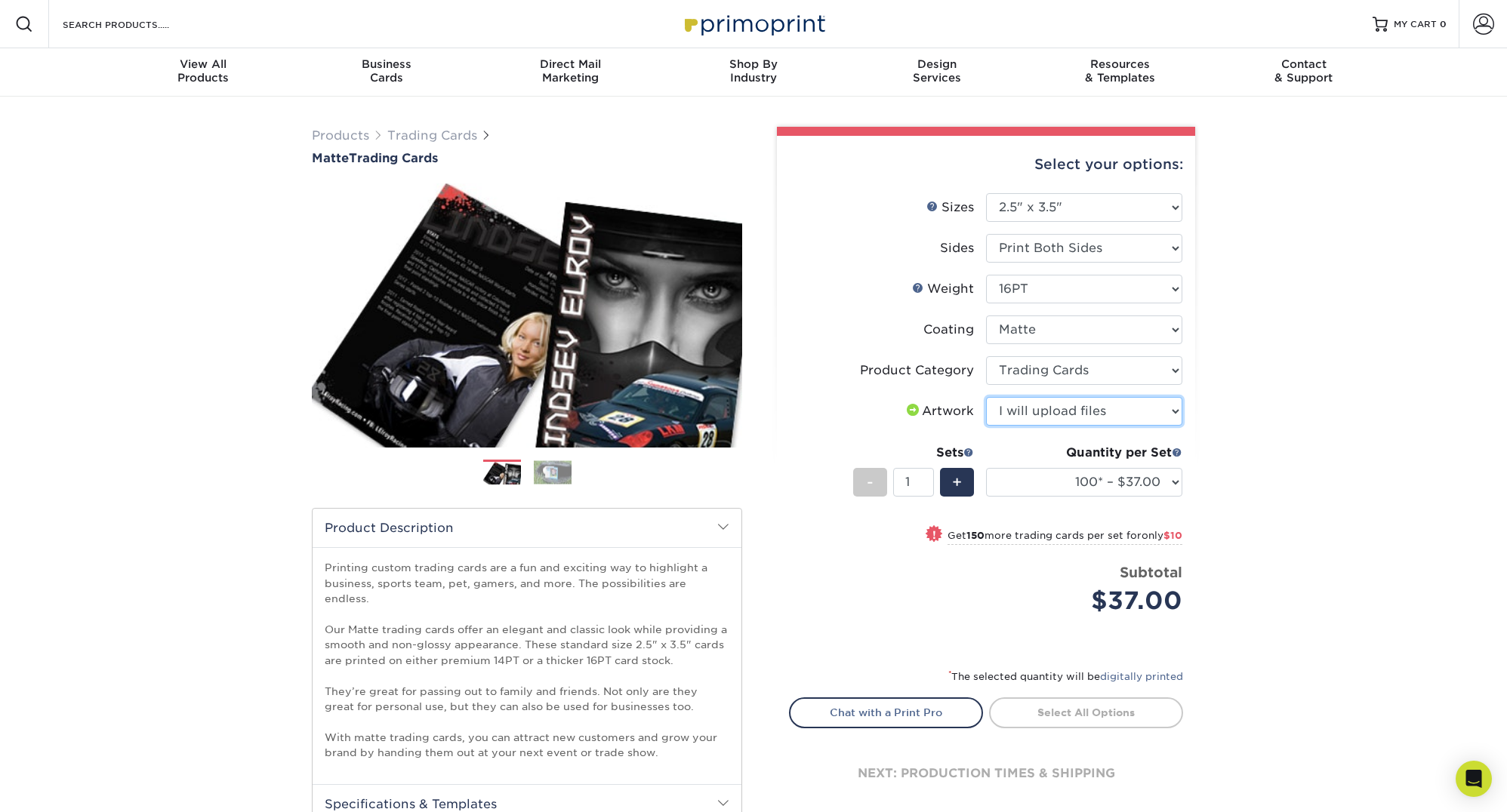
click at [986, 397] on select "Please Select I will upload files I need a design - $100" at bounding box center [1085, 411] width 197 height 28
click at [1369, 485] on div "Products Trading Cards Matte Trading Cards" at bounding box center [753, 619] width 1507 height 1045
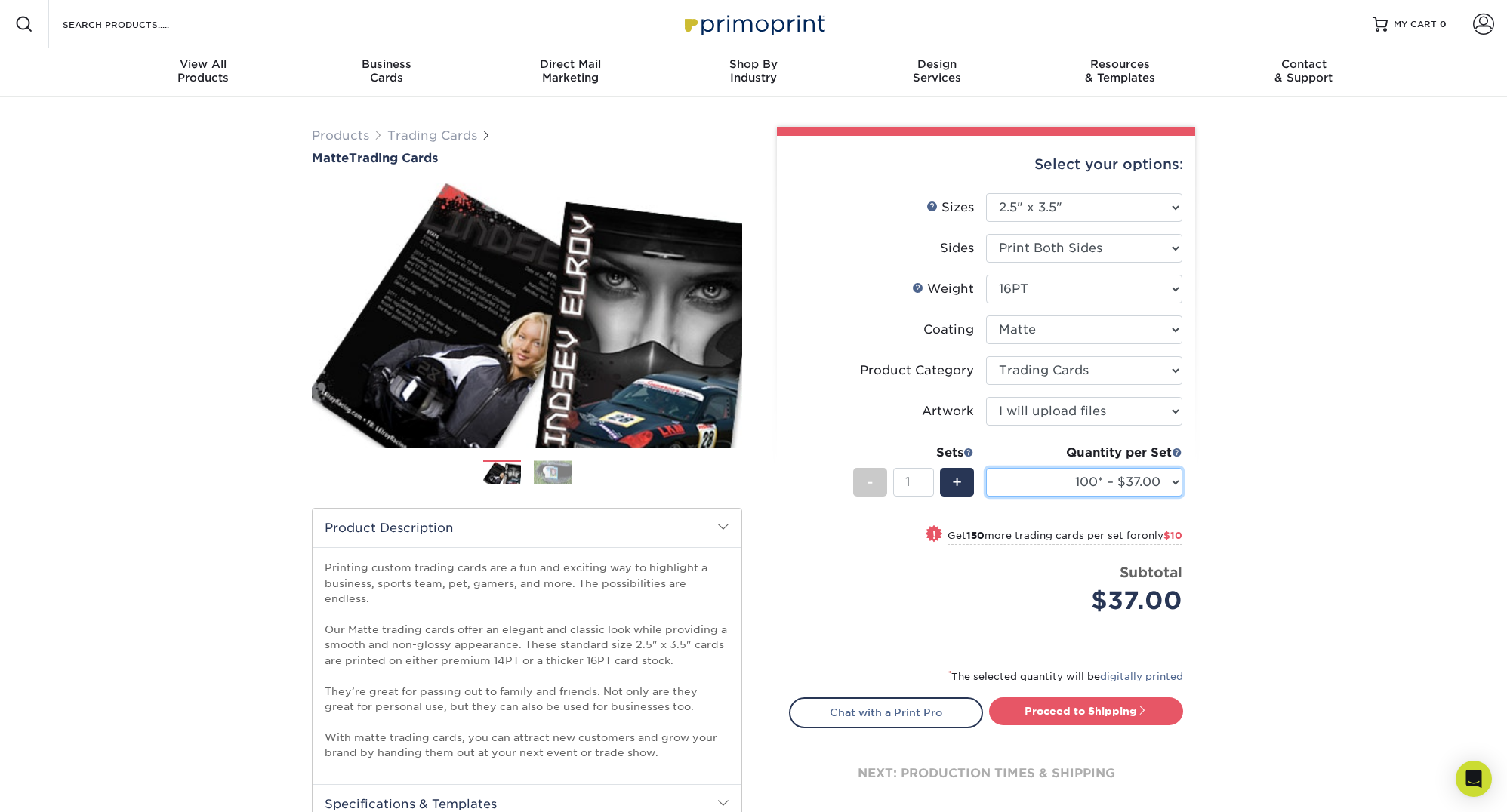
click at [1150, 479] on select "100* – $37.00 250* – $47.00 500* – $58.00 1000 – $71.00 2500 – $141.00 5000 – $…" at bounding box center [1085, 482] width 197 height 28
click at [1332, 450] on div "Products Trading Cards Matte Trading Cards" at bounding box center [753, 619] width 1507 height 1045
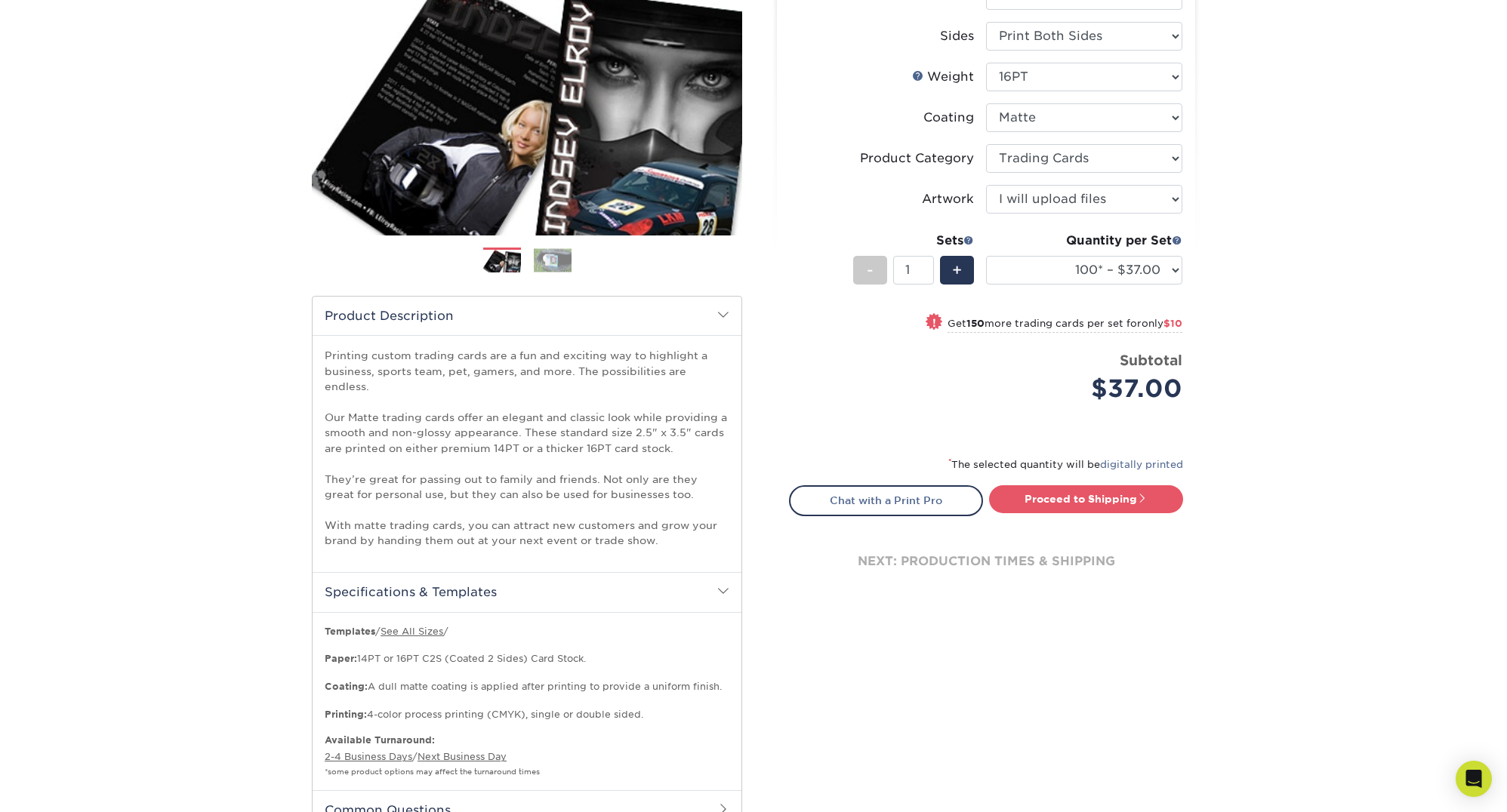
scroll to position [302, 0]
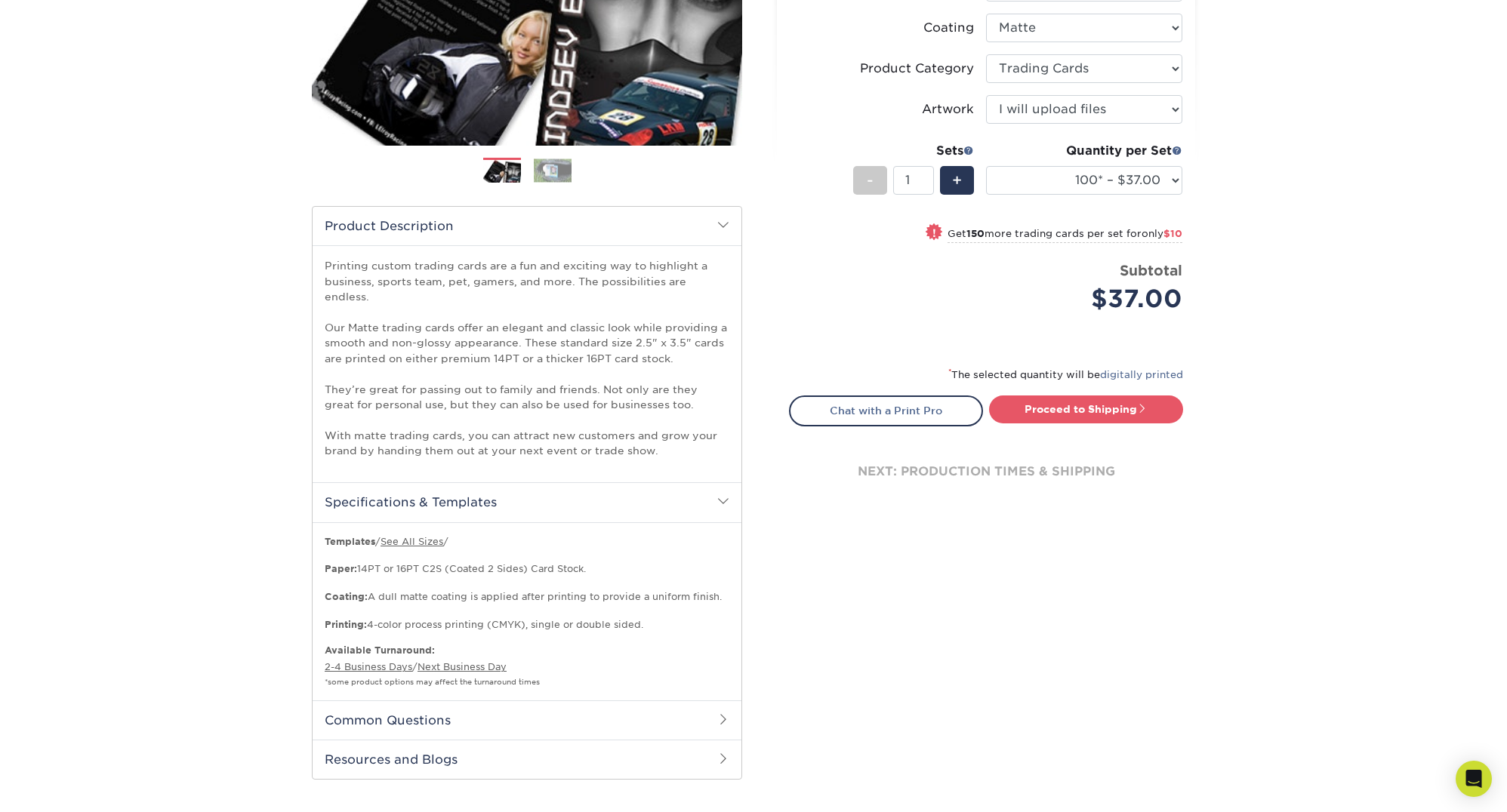
click at [608, 706] on h2 "Common Questions" at bounding box center [527, 719] width 429 height 39
click at [420, 536] on link "See All Sizes" at bounding box center [411, 542] width 63 height 11
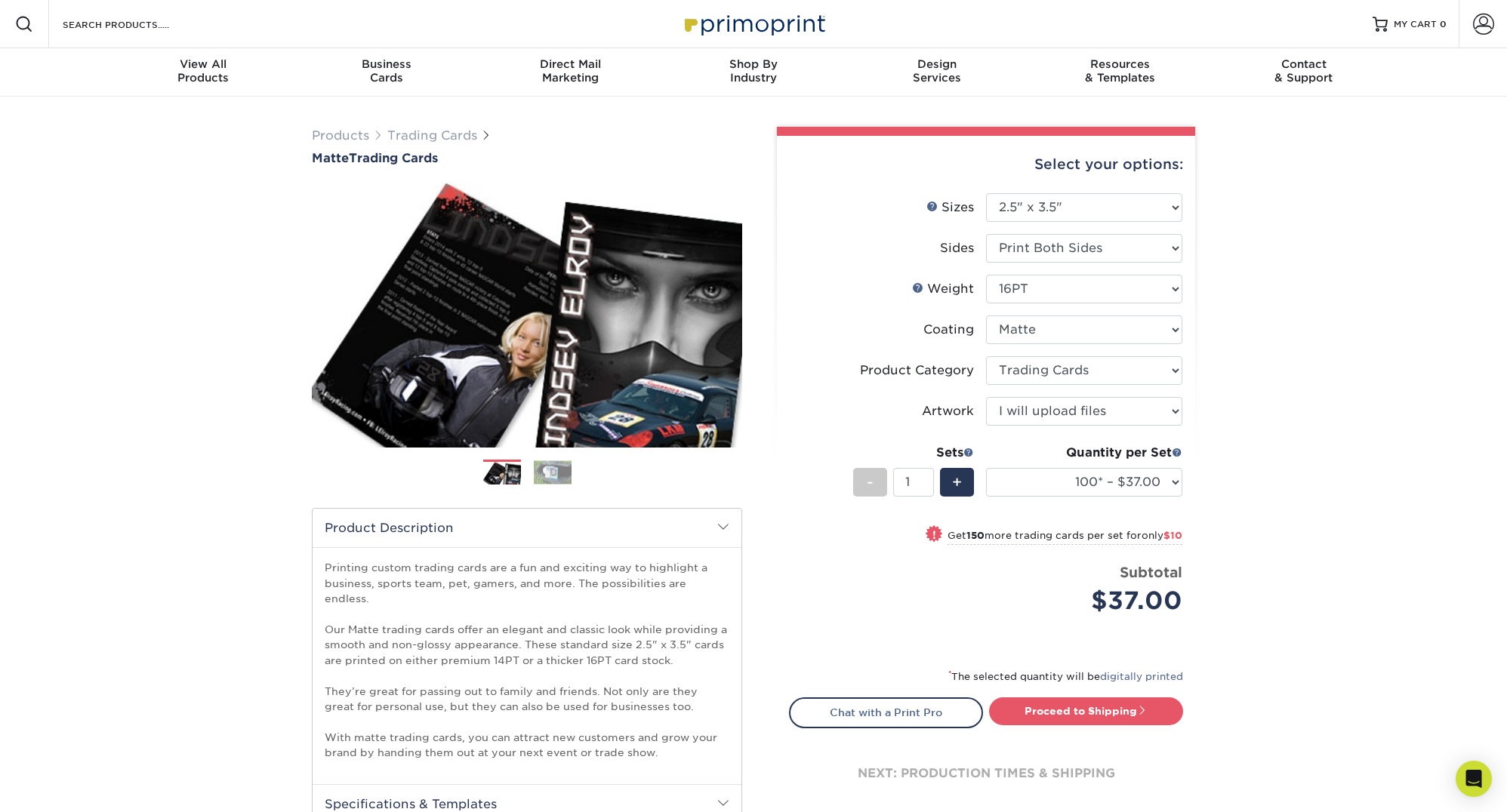
click at [82, 271] on div "Products Trading Cards Matte Trading Cards" at bounding box center [753, 801] width 1507 height 1409
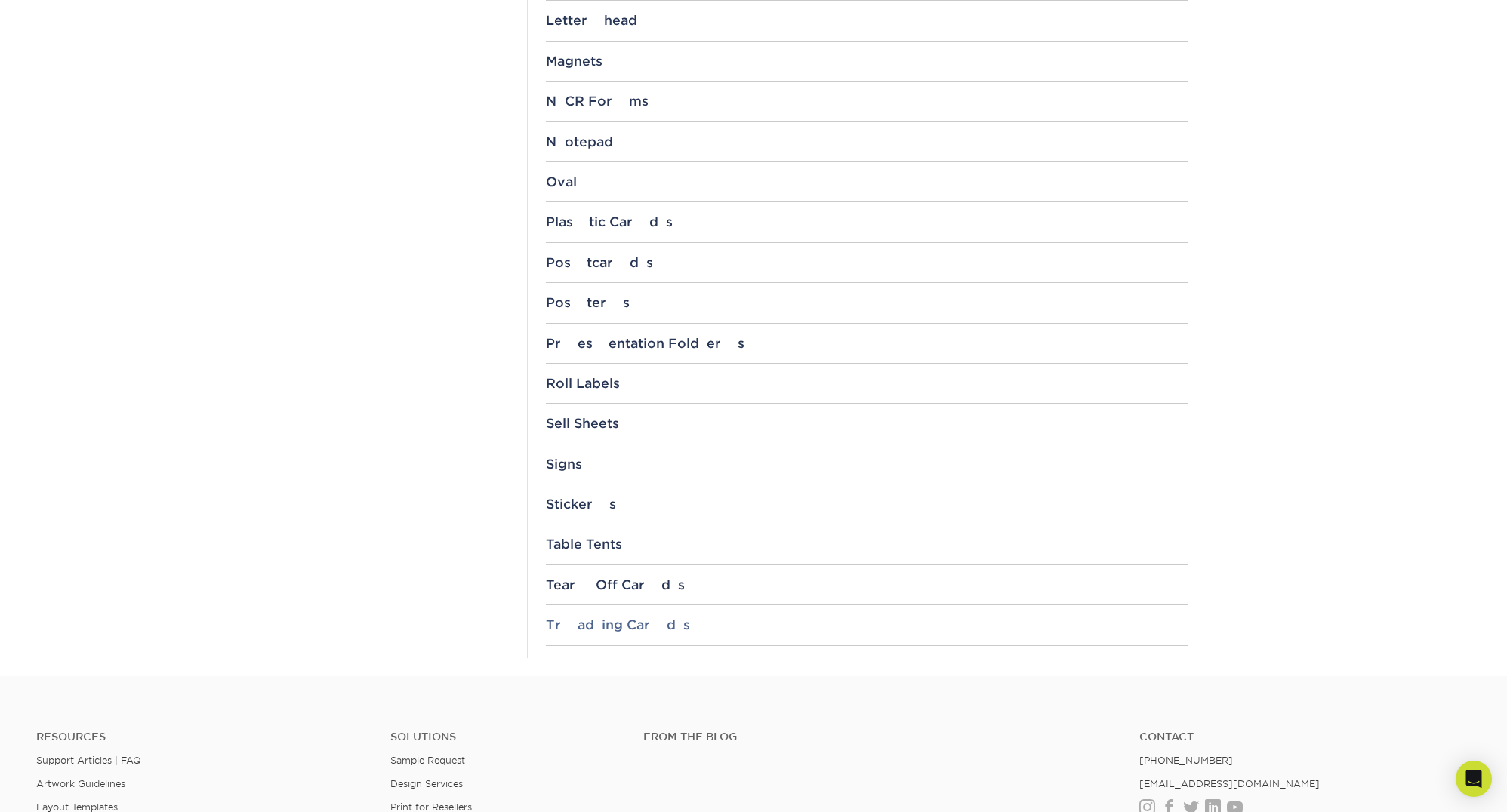
scroll to position [1409, 0]
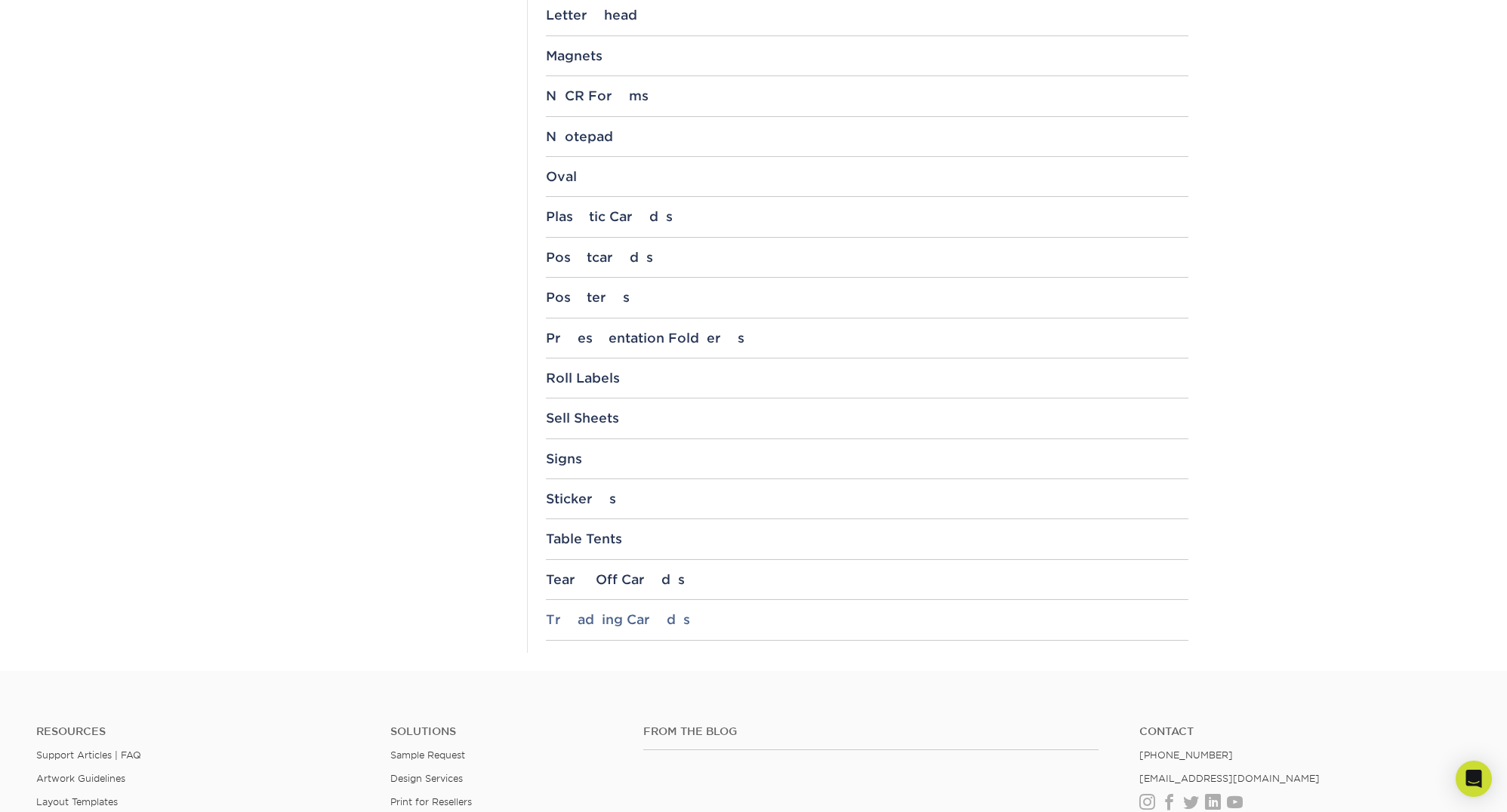
click at [601, 617] on div "Trading Cards" at bounding box center [867, 620] width 643 height 15
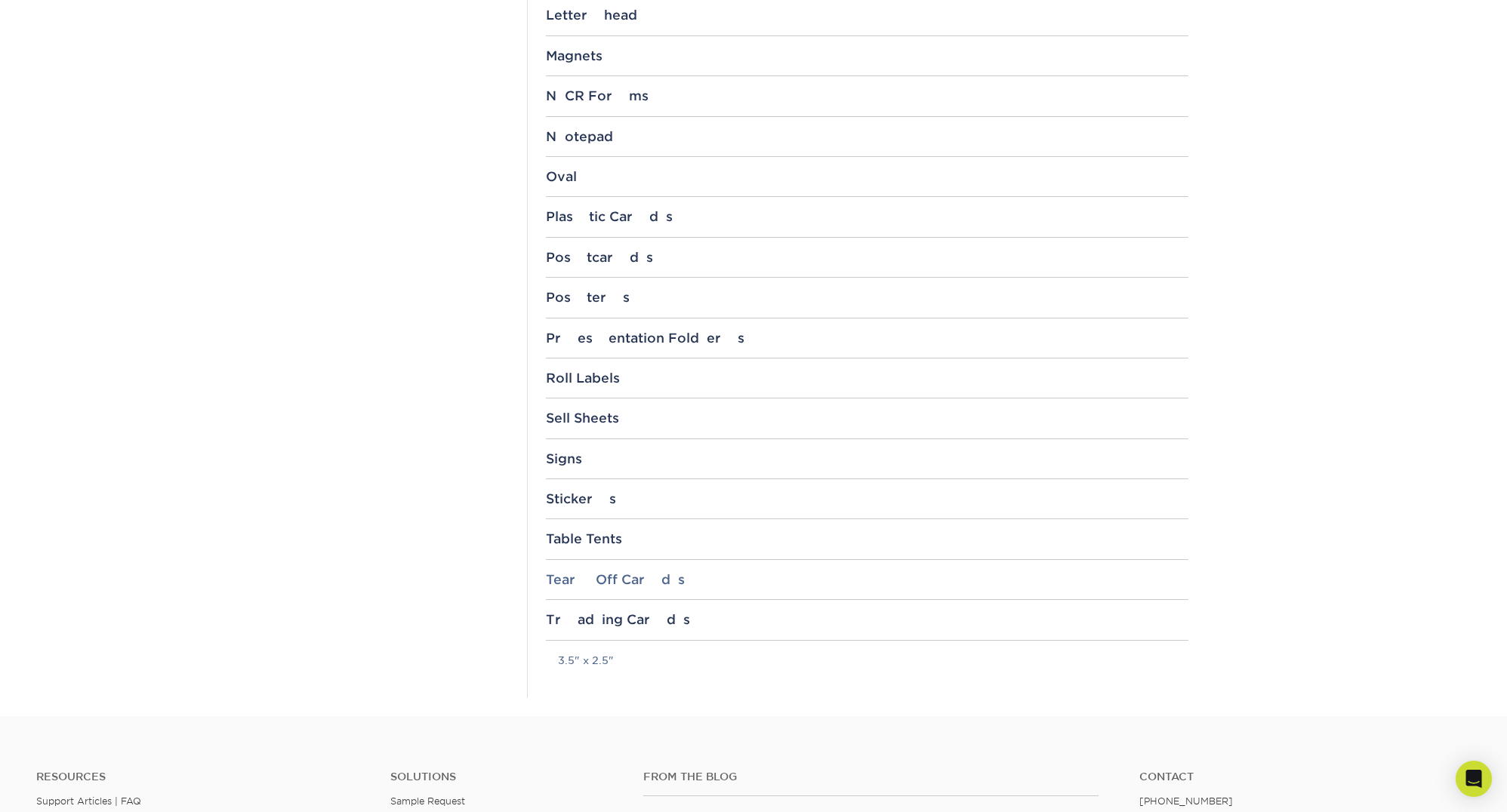
click at [599, 581] on div "Tear Off Cards" at bounding box center [867, 579] width 643 height 15
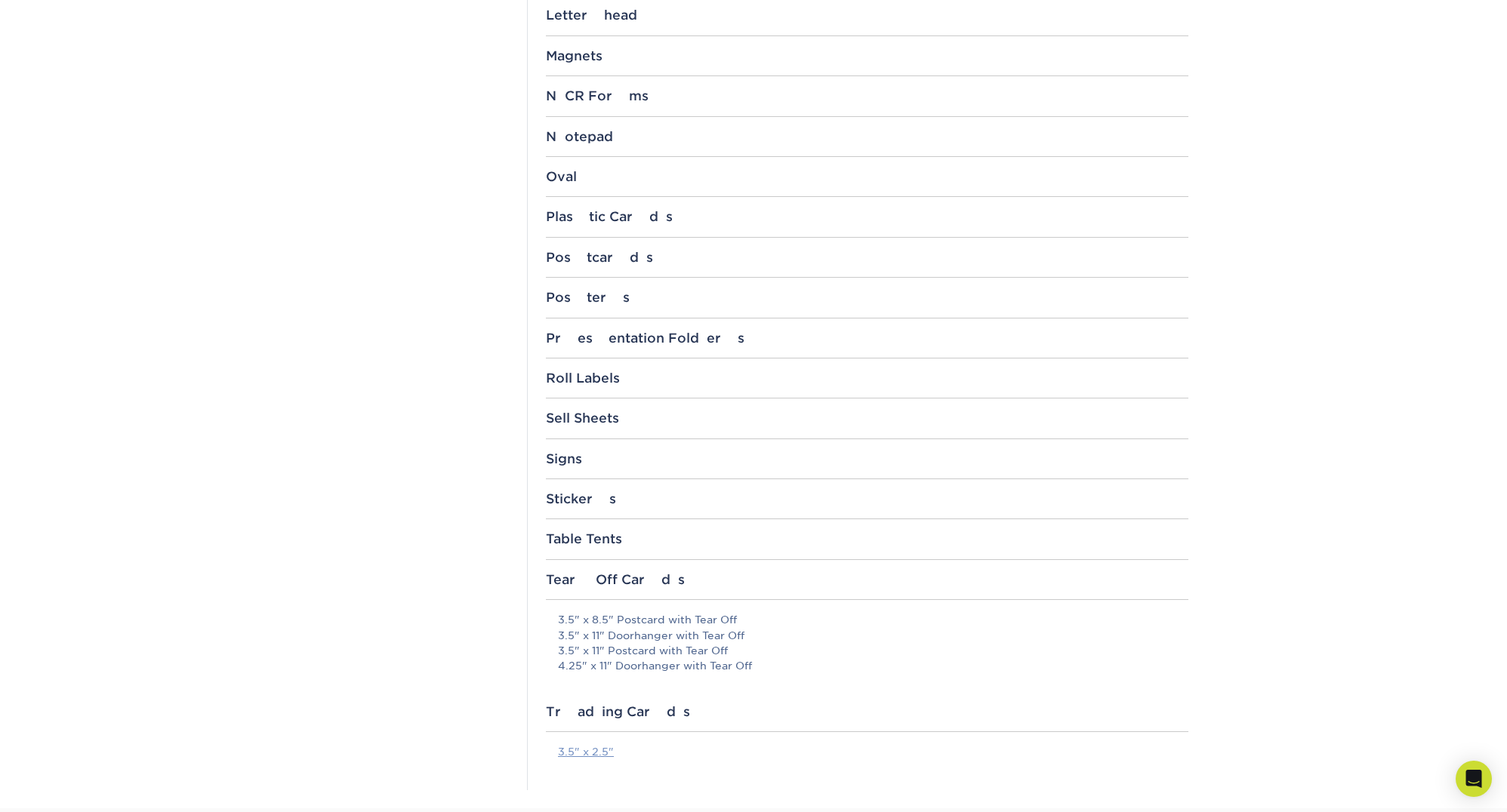
click at [600, 754] on link "3.5" x 2.5"" at bounding box center [586, 751] width 56 height 12
